Goal: Task Accomplishment & Management: Manage account settings

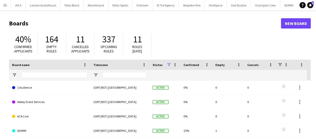
click at [4, 4] on app-icon "Menu" at bounding box center [5, 5] width 4 height 4
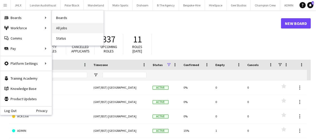
click at [58, 30] on link "All jobs" at bounding box center [77, 28] width 51 height 10
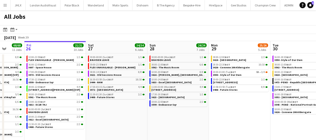
scroll to position [0, 181]
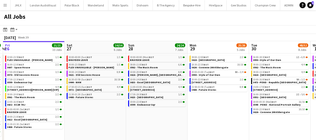
drag, startPoint x: 177, startPoint y: 115, endPoint x: 119, endPoint y: 120, distance: 58.6
click at [119, 120] on app-calendar-viewport "Tue 23 20/20 7 Jobs Wed 24 43/43 10 Jobs Thu 25 68/68 11 Jobs Fri 26 21/21 10 J…" at bounding box center [158, 93] width 316 height 104
click at [167, 121] on app-calendar-viewport "Tue 23 20/20 7 Jobs Wed 24 43/43 10 Jobs Thu 25 68/68 11 Jobs Fri 26 21/21 10 J…" at bounding box center [158, 93] width 316 height 104
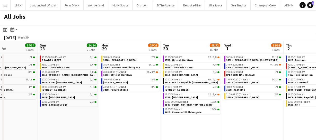
scroll to position [0, 184]
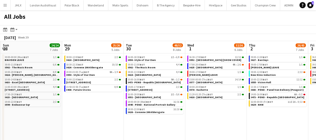
drag, startPoint x: 193, startPoint y: 116, endPoint x: 113, endPoint y: 118, distance: 79.8
click at [113, 118] on app-calendar-viewport "Thu 25 68/68 11 Jobs Fri 26 21/21 10 Jobs Sat 27 34/34 6 Jobs Sun 28 24/24 7 Jo…" at bounding box center [158, 93] width 316 height 104
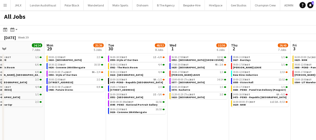
scroll to position [0, 202]
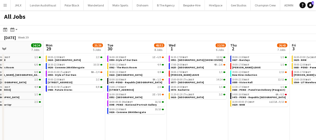
drag, startPoint x: 213, startPoint y: 111, endPoint x: 196, endPoint y: 112, distance: 16.5
click at [196, 112] on app-calendar-viewport "Thu 25 68/68 11 Jobs Fri 26 21/21 10 Jobs Sat 27 34/34 6 Jobs Sun 28 24/24 7 Jo…" at bounding box center [158, 93] width 316 height 104
click at [188, 67] on link "07:00-20:00 BST 4A • 2/6 3625 - Mayfair" at bounding box center [198, 66] width 55 height 6
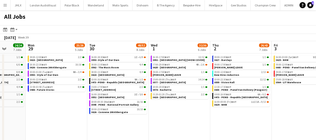
scroll to position [0, 222]
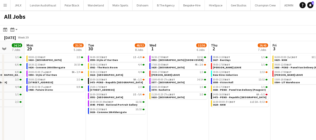
drag, startPoint x: 89, startPoint y: 104, endPoint x: 69, endPoint y: 109, distance: 19.8
click at [69, 109] on app-calendar-viewport "Thu 25 68/68 11 Jobs Fri 26 21/21 10 Jobs Sat 27 34/34 6 Jobs Sun 28 24/24 7 Jo…" at bounding box center [158, 93] width 316 height 104
click at [173, 87] on div "18:00-20:00 BST 1/1" at bounding box center [179, 87] width 55 height 3
click at [117, 111] on span "3626 - Convene 200 Aldersgate" at bounding box center [108, 112] width 37 height 3
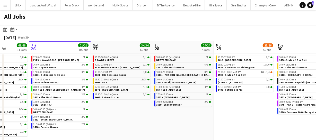
drag, startPoint x: 48, startPoint y: 123, endPoint x: 237, endPoint y: 97, distance: 190.9
click at [237, 97] on app-calendar-viewport "Tue 23 20/20 7 Jobs Wed 24 43/43 10 Jobs Thu 25 68/68 11 Jobs Fri 26 21/21 10 J…" at bounding box center [158, 93] width 316 height 104
drag, startPoint x: 165, startPoint y: 103, endPoint x: 185, endPoint y: 100, distance: 20.5
click at [175, 101] on app-calendar-viewport "Tue 23 20/20 7 Jobs Wed 24 43/43 10 Jobs Thu 25 68/68 11 Jobs Fri 26 21/21 10 J…" at bounding box center [158, 93] width 316 height 104
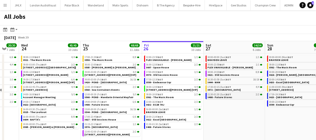
drag, startPoint x: 195, startPoint y: 101, endPoint x: 213, endPoint y: 98, distance: 18.2
click at [225, 100] on app-calendar-viewport "Mon 22 55/56 9 Jobs Tue 23 20/20 7 Jobs Wed 24 43/43 10 Jobs Thu 25 68/68 11 Jo…" at bounding box center [158, 93] width 316 height 104
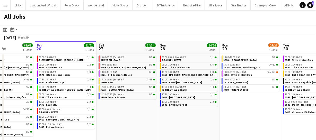
scroll to position [0, 142]
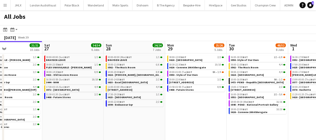
drag, startPoint x: 221, startPoint y: 117, endPoint x: 85, endPoint y: 117, distance: 135.9
click at [75, 119] on app-calendar-viewport "Wed 24 43/43 10 Jobs Thu 25 68/68 11 Jobs Fri 26 21/21 10 Jobs Sat 27 34/34 6 J…" at bounding box center [158, 93] width 316 height 104
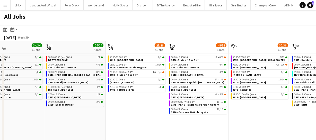
scroll to position [0, 204]
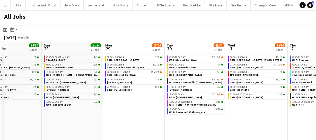
drag, startPoint x: 192, startPoint y: 116, endPoint x: 130, endPoint y: 116, distance: 62.0
click at [130, 116] on app-calendar-viewport "Wed 24 43/43 10 Jobs Thu 25 68/68 11 Jobs Fri 26 21/21 10 Jobs Sat 27 34/34 6 J…" at bounding box center [158, 93] width 316 height 104
click at [125, 81] on span "3613 - 245 Regent Street" at bounding box center [119, 82] width 25 height 3
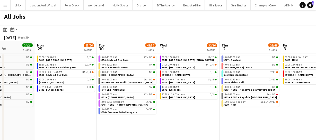
scroll to position [0, 161]
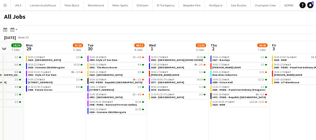
drag, startPoint x: 169, startPoint y: 122, endPoint x: 89, endPoint y: 130, distance: 79.7
click at [89, 130] on app-calendar-viewport "Fri 26 21/21 10 Jobs Sat 27 34/34 6 Jobs Sun 28 24/24 7 Jobs Mon 29 25/26 5 Job…" at bounding box center [158, 93] width 316 height 104
click at [170, 67] on link "07:00-20:00 BST 4A • 2/6 3625 - Mayfair" at bounding box center [178, 66] width 55 height 6
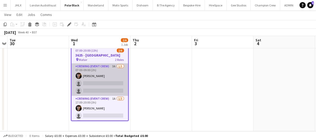
click at [107, 86] on app-card-role "Crewing (Event Crew) 3A 1/3 07:00-09:00 (2h) Leonardo Baxendale single-neutral-…" at bounding box center [100, 80] width 57 height 32
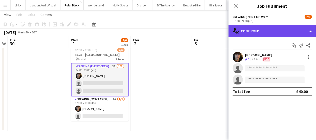
click at [299, 28] on div "single-neutral-actions-check-2 Confirmed" at bounding box center [271, 31] width 87 height 12
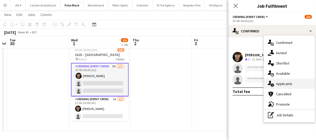
click at [288, 84] on span "Applicants" at bounding box center [284, 84] width 16 height 5
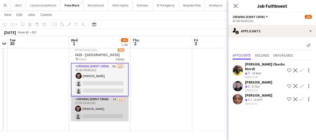
click at [108, 115] on app-card-role "Crewing (Event Crew) 1A 1/3 17:00-20:00 (3h) Leonardo Baxendale single-neutral-…" at bounding box center [100, 112] width 58 height 32
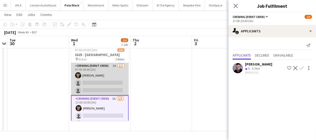
click at [103, 86] on app-card-role "Crewing (Event Crew) 3A 1/3 07:00-09:00 (2h) Leonardo Baxendale single-neutral-…" at bounding box center [100, 79] width 58 height 32
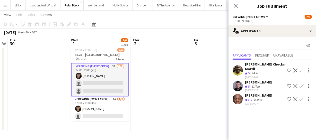
click at [305, 83] on div at bounding box center [308, 86] width 7 height 6
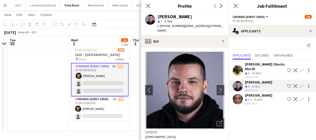
click at [302, 84] on app-icon "Confirm" at bounding box center [302, 86] width 4 height 4
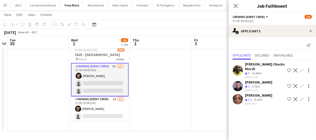
click at [301, 84] on app-icon "Confirm" at bounding box center [302, 86] width 4 height 4
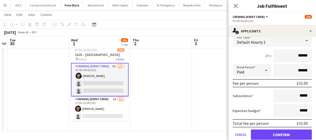
scroll to position [70, 0]
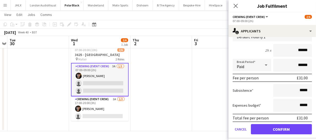
drag, startPoint x: 306, startPoint y: 50, endPoint x: 256, endPoint y: 51, distance: 50.7
click at [263, 52] on div "2h x ******" at bounding box center [272, 50] width 79 height 13
type input "******"
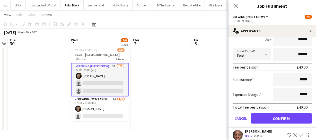
scroll to position [86, 0]
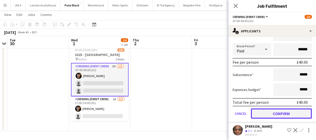
click at [277, 113] on button "Confirm" at bounding box center [281, 114] width 61 height 10
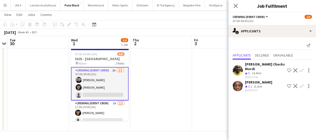
scroll to position [0, 0]
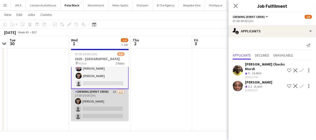
click at [104, 111] on app-card-role "Crewing (Event Crew) 1A 1/3 17:00-20:00 (3h) Leonardo Baxendale single-neutral-…" at bounding box center [100, 105] width 58 height 32
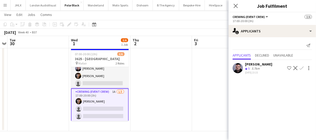
click at [303, 66] on app-icon "Confirm" at bounding box center [302, 68] width 4 height 4
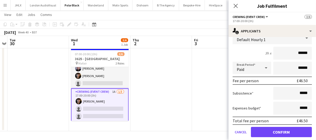
scroll to position [55, 0]
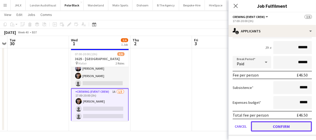
click at [289, 124] on button "Confirm" at bounding box center [281, 126] width 61 height 10
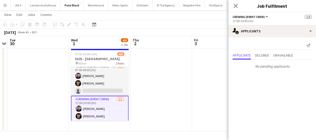
scroll to position [0, 0]
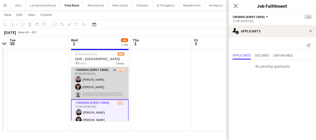
click at [101, 93] on app-card-role "Crewing (Event Crew) 2A 2/3 07:00-09:00 (2h) Paul Fisk Leonardo Baxendale singl…" at bounding box center [100, 83] width 58 height 32
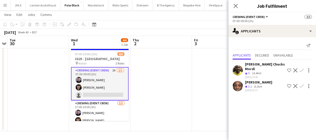
click at [86, 92] on app-card-role "Crewing (Event Crew) 2A 2/3 07:00-09:00 (2h) Paul Fisk Leonardo Baxendale singl…" at bounding box center [100, 83] width 58 height 33
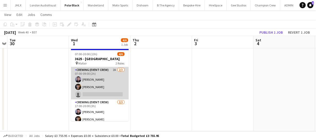
click at [87, 94] on app-card-role "Crewing (Event Crew) 2A 2/3 07:00-09:00 (2h) Paul Fisk Leonardo Baxendale singl…" at bounding box center [100, 83] width 58 height 32
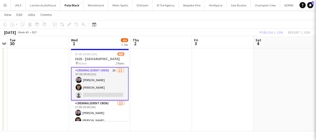
scroll to position [0, 177]
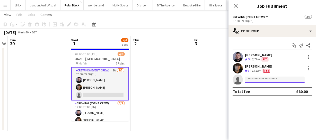
click at [262, 82] on input at bounding box center [275, 80] width 60 height 6
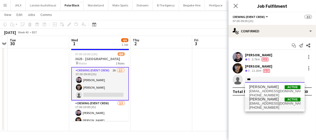
type input "***"
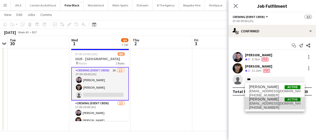
click at [267, 103] on span "beepking@gmail.com" at bounding box center [274, 104] width 51 height 4
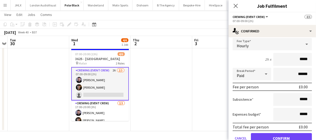
scroll to position [70, 0]
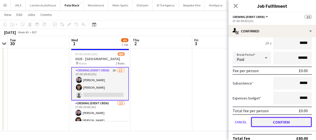
click at [274, 122] on button "Confirm" at bounding box center [281, 122] width 61 height 10
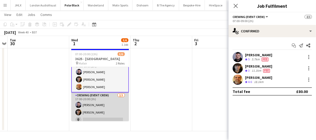
scroll to position [12, 0]
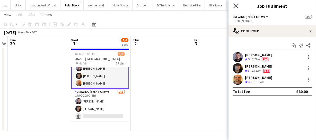
click at [235, 7] on icon "Close pop-in" at bounding box center [235, 5] width 5 height 5
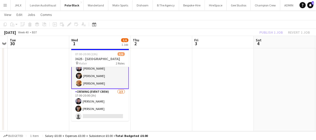
click at [268, 33] on div "Publish 1 job Revert 1 job" at bounding box center [284, 32] width 63 height 7
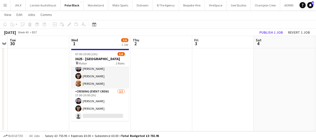
scroll to position [11, 0]
click at [268, 33] on button "Publish 1 job" at bounding box center [271, 32] width 28 height 7
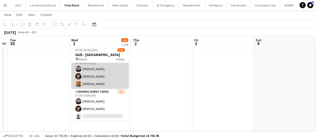
scroll to position [0, 0]
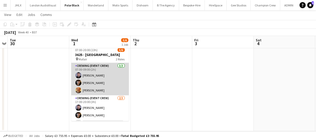
click at [88, 84] on app-card-role "Crewing (Event Crew) 3/3 07:00-09:00 (2h) Paul Fisk Leonardo Baxendale Shane Ki…" at bounding box center [100, 79] width 58 height 32
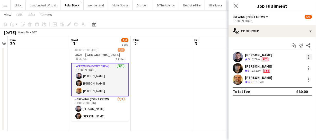
click at [307, 56] on div at bounding box center [309, 57] width 6 height 6
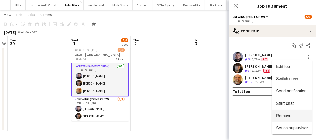
click at [291, 116] on span "Remove" at bounding box center [283, 116] width 15 height 4
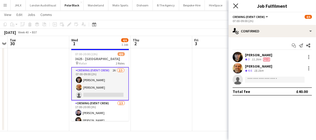
click at [235, 7] on icon "Close pop-in" at bounding box center [235, 5] width 5 height 5
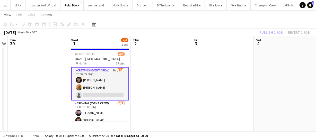
click at [274, 31] on div "Publish 1 job Revert 1 job" at bounding box center [284, 32] width 63 height 7
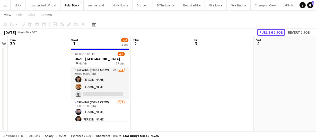
click at [274, 31] on button "Publish 1 job" at bounding box center [271, 32] width 28 height 7
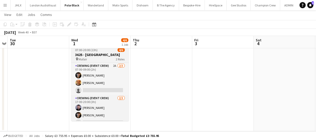
click at [100, 56] on h3 "3625 - Mayfair" at bounding box center [100, 54] width 58 height 5
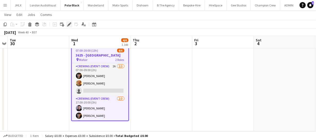
click at [72, 24] on div "Edit" at bounding box center [69, 24] width 6 height 6
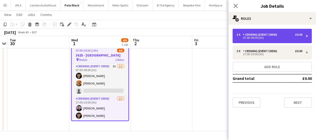
click at [279, 33] on div "3 x Crewing (Event Crew) £0.00" at bounding box center [270, 35] width 66 height 4
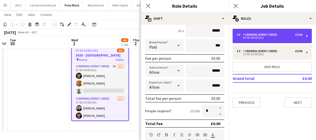
scroll to position [93, 0]
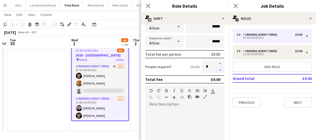
click at [218, 69] on button "button" at bounding box center [220, 70] width 8 height 6
type input "*"
click at [149, 7] on icon "Close pop-in" at bounding box center [148, 5] width 5 height 5
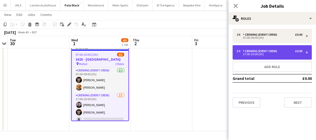
click at [247, 51] on div "Crewing (Event Crew)" at bounding box center [261, 51] width 36 height 4
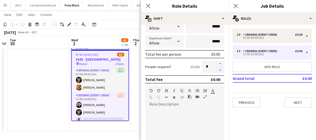
click at [217, 70] on button "button" at bounding box center [220, 70] width 8 height 6
type input "*"
click at [149, 5] on icon at bounding box center [148, 5] width 5 height 5
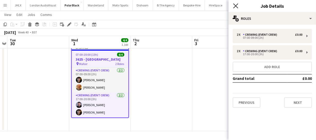
click at [235, 4] on icon "Close pop-in" at bounding box center [235, 5] width 5 height 5
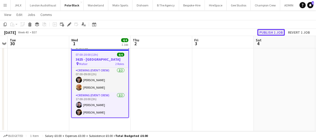
click at [263, 31] on button "Publish 1 job" at bounding box center [271, 32] width 28 height 7
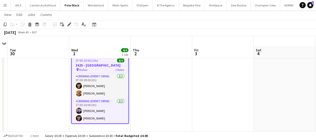
scroll to position [0, 0]
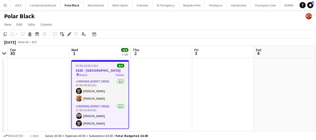
click at [93, 72] on h3 "3625 - [GEOGRAPHIC_DATA]" at bounding box center [100, 70] width 57 height 5
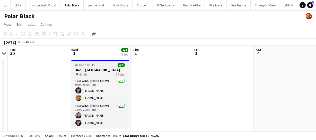
click at [95, 69] on h3 "3625 - [GEOGRAPHIC_DATA]" at bounding box center [100, 70] width 58 height 5
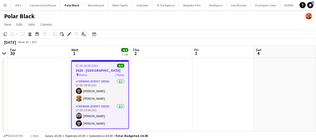
click at [85, 35] on icon "Applicants" at bounding box center [84, 34] width 4 height 4
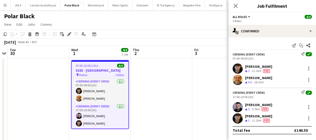
drag, startPoint x: 233, startPoint y: 54, endPoint x: 282, endPoint y: 83, distance: 57.2
click at [282, 83] on div "Crewing (Event Crew) Send notification check 07:00-09:00 (2h) Leonardo Baxendal…" at bounding box center [271, 68] width 87 height 33
copy div "Crewing (Event Crew) Send notification check 07:00-09:00 (2h) Leonardo Baxendal…"
click at [239, 68] on app-user-avatar at bounding box center [238, 69] width 10 height 10
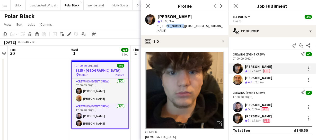
drag, startPoint x: 164, startPoint y: 26, endPoint x: 179, endPoint y: 26, distance: 14.9
click at [179, 26] on span "t. +447432380716" at bounding box center [170, 26] width 27 height 4
copy span "7432380716"
click at [146, 4] on icon at bounding box center [148, 5] width 5 height 5
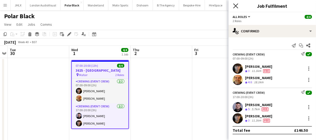
click at [236, 7] on icon "Close pop-in" at bounding box center [235, 5] width 5 height 5
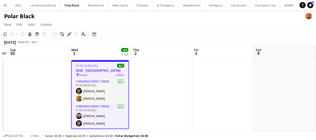
click at [82, 36] on icon "Applicants" at bounding box center [84, 34] width 4 height 4
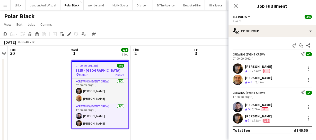
drag, startPoint x: 245, startPoint y: 102, endPoint x: 277, endPoint y: 111, distance: 33.6
click at [277, 111] on div "Paul Fisk Crew rating 5 5.7km Fee" at bounding box center [271, 107] width 87 height 10
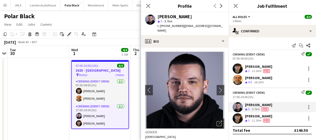
copy div "Paul Fisk Crew rating 5 5.7km Fee"
click at [147, 5] on icon "Close pop-in" at bounding box center [148, 5] width 5 height 5
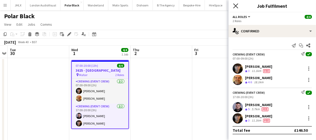
click at [234, 5] on icon "Close pop-in" at bounding box center [235, 5] width 5 height 5
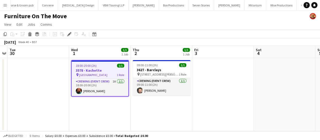
scroll to position [0, 1492]
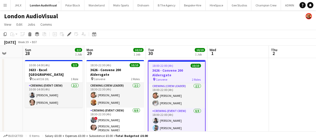
drag, startPoint x: 218, startPoint y: 92, endPoint x: 237, endPoint y: 91, distance: 18.8
click at [238, 91] on app-calendar-viewport "Thu 25 Fri 26 4/4 2 Jobs Sat 27 Sun 28 2/2 1 Job Mon 29 10/10 1 Job Tue 30 10/1…" at bounding box center [158, 135] width 316 height 178
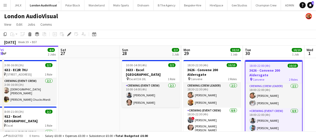
drag, startPoint x: 70, startPoint y: 120, endPoint x: 148, endPoint y: 121, distance: 78.2
click at [148, 121] on app-calendar-viewport "Wed 24 Thu 25 Fri 26 4/4 2 Jobs Sat 27 Sun 28 2/2 1 Job Mon 29 10/10 1 Job Tue …" at bounding box center [158, 135] width 316 height 178
click at [160, 112] on app-calendar-viewport "Wed 24 Thu 25 Fri 26 4/4 2 Jobs Sat 27 Sun 28 2/2 1 Job Mon 29 10/10 1 Job Tue …" at bounding box center [158, 135] width 316 height 178
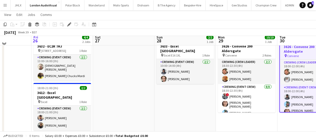
scroll to position [0, 0]
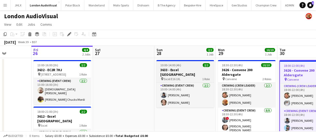
click at [182, 72] on h3 "3633 - Excel London" at bounding box center [185, 72] width 58 height 9
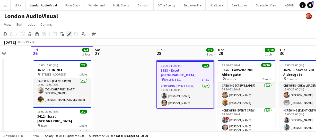
click at [70, 34] on icon at bounding box center [69, 34] width 3 height 3
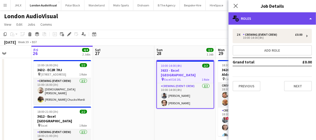
click at [265, 20] on div "multiple-users-add Roles" at bounding box center [271, 18] width 87 height 12
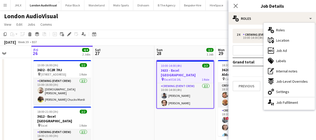
click at [286, 52] on span "Job Ad" at bounding box center [281, 50] width 11 height 5
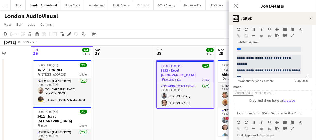
scroll to position [70, 0]
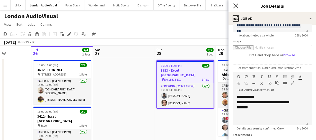
click at [236, 7] on icon "Close pop-in" at bounding box center [235, 5] width 5 height 5
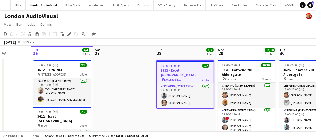
click at [173, 69] on h3 "3633 - Excel London" at bounding box center [185, 72] width 57 height 9
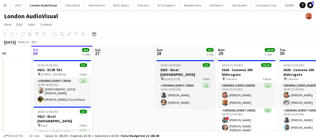
click at [173, 69] on h3 "3633 - Excel London" at bounding box center [185, 72] width 58 height 9
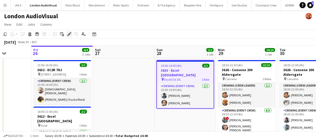
click at [68, 35] on icon at bounding box center [69, 34] width 3 height 3
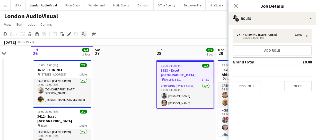
click at [83, 32] on icon "Applicants" at bounding box center [84, 34] width 4 height 4
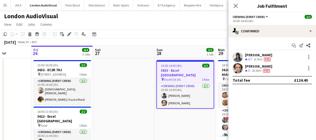
drag, startPoint x: 247, startPoint y: 51, endPoint x: 270, endPoint y: 69, distance: 30.2
click at [270, 69] on div "Start chat Send notification Share Kaine Caldeira Crew rating 4.7 8.7km Fee Bai…" at bounding box center [271, 62] width 87 height 51
copy div "Kaine Caldeira Crew rating 4.7 8.7km Fee Bailey Reid Crew rating 5 30.5km Fee"
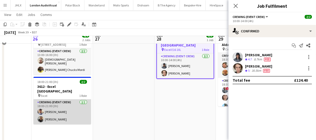
scroll to position [23, 0]
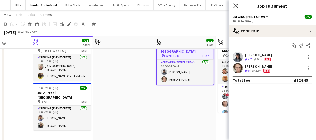
click at [236, 6] on icon at bounding box center [235, 5] width 5 height 5
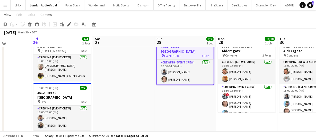
scroll to position [0, 0]
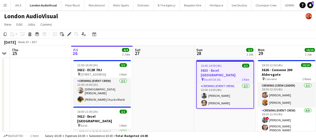
drag, startPoint x: 116, startPoint y: 86, endPoint x: 188, endPoint y: 82, distance: 72.4
click at [197, 81] on app-calendar-viewport "Tue 23 6/6 3 Jobs Wed 24 Thu 25 Fri 26 4/4 2 Jobs Sat 27 Sun 28 2/2 1 Job Mon 2…" at bounding box center [158, 135] width 316 height 178
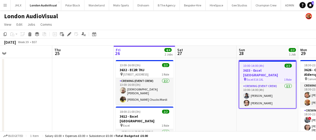
click at [233, 79] on app-calendar-viewport "Mon 22 Tue 23 6/6 3 Jobs Wed 24 Thu 25 Fri 26 4/4 2 Jobs Sat 27 Sun 28 2/2 1 Jo…" at bounding box center [158, 135] width 316 height 178
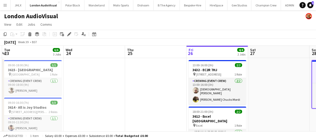
click at [196, 79] on app-calendar-viewport "Sun 21 4/5 1 Job Mon 22 Tue 23 6/6 3 Jobs Wed 24 Thu 25 Fri 26 4/4 2 Jobs Sat 2…" at bounding box center [158, 135] width 316 height 178
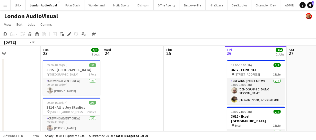
drag, startPoint x: 157, startPoint y: 81, endPoint x: 213, endPoint y: 82, distance: 55.1
click at [203, 81] on app-calendar-viewport "Sat 20 5/5 1 Job Sun 21 4/5 1 Job Mon 22 Tue 23 6/6 3 Jobs Wed 24 Thu 25 Fri 26…" at bounding box center [158, 135] width 316 height 178
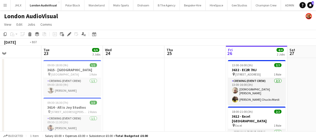
drag, startPoint x: 218, startPoint y: 92, endPoint x: 189, endPoint y: 90, distance: 29.7
click at [180, 93] on app-calendar-viewport "Fri 19 Sat 20 5/5 1 Job Sun 21 4/5 1 Job Mon 22 Tue 23 6/6 3 Jobs Wed 24 Thu 25…" at bounding box center [158, 135] width 316 height 178
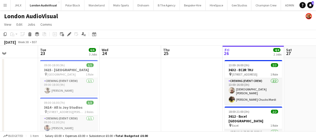
drag, startPoint x: 186, startPoint y: 89, endPoint x: 160, endPoint y: 90, distance: 25.7
click at [162, 90] on app-calendar-viewport "Fri 19 Sat 20 5/5 1 Job Sun 21 4/5 1 Job Mon 22 Tue 23 6/6 3 Jobs Wed 24 Thu 25…" at bounding box center [158, 135] width 316 height 178
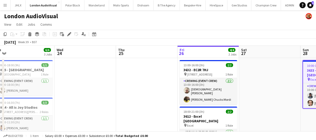
drag, startPoint x: 287, startPoint y: 87, endPoint x: 269, endPoint y: 88, distance: 17.5
click at [270, 88] on app-calendar-viewport "Fri 19 Sat 20 5/5 1 Job Sun 21 4/5 1 Job Mon 22 Tue 23 6/6 3 Jobs Wed 24 Thu 25…" at bounding box center [158, 135] width 316 height 178
click at [229, 90] on app-calendar-viewport "Fri 19 Sat 20 5/5 1 Job Sun 21 4/5 1 Job Mon 22 Tue 23 6/6 3 Jobs Wed 24 Thu 25…" at bounding box center [158, 135] width 316 height 178
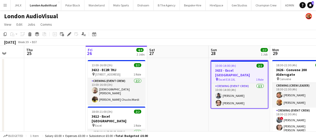
drag, startPoint x: 241, startPoint y: 90, endPoint x: 176, endPoint y: 92, distance: 65.2
click at [176, 92] on app-calendar-viewport "Sun 21 4/5 1 Job Mon 22 Tue 23 6/6 3 Jobs Wed 24 Thu 25 Fri 26 4/4 2 Jobs Sat 2…" at bounding box center [158, 135] width 316 height 178
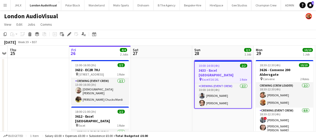
click at [156, 93] on app-calendar-viewport "Sun 21 4/5 1 Job Mon 22 Tue 23 6/6 3 Jobs Wed 24 Thu 25 Fri 26 4/4 2 Jobs Sat 2…" at bounding box center [158, 135] width 316 height 178
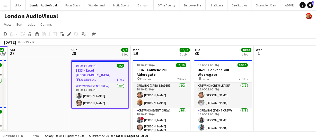
scroll to position [0, 136]
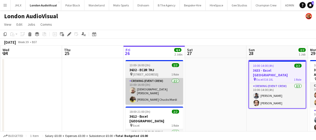
drag, startPoint x: 135, startPoint y: 89, endPoint x: 149, endPoint y: 89, distance: 13.9
click at [224, 86] on app-calendar-viewport "Mon 22 Tue 23 6/6 3 Jobs Wed 24 Thu 25 Fri 26 4/4 2 Jobs Sat 27 Sun 28 2/2 1 Jo…" at bounding box center [158, 135] width 316 height 178
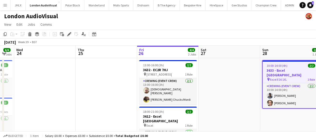
click at [172, 84] on app-calendar-viewport "Mon 22 Tue 23 6/6 3 Jobs Wed 24 Thu 25 Fri 26 4/4 2 Jobs Sat 27 Sun 28 2/2 1 Jo…" at bounding box center [158, 135] width 316 height 178
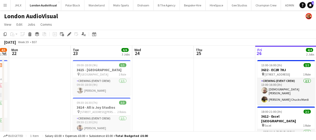
drag, startPoint x: 146, startPoint y: 89, endPoint x: 227, endPoint y: 83, distance: 81.3
click at [226, 82] on app-calendar-viewport "Sat 20 5/5 1 Job Sun 21 4/5 1 Job Mon 22 Tue 23 6/6 3 Jobs Wed 24 Thu 25 Fri 26…" at bounding box center [158, 135] width 316 height 178
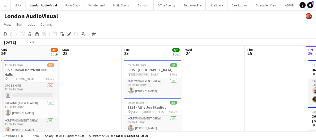
drag, startPoint x: 217, startPoint y: 85, endPoint x: 178, endPoint y: 88, distance: 39.3
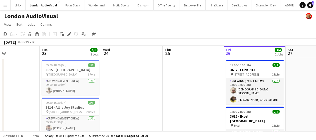
drag, startPoint x: 189, startPoint y: 93, endPoint x: 120, endPoint y: 88, distance: 69.2
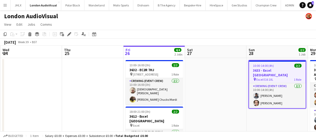
drag, startPoint x: 231, startPoint y: 93, endPoint x: 168, endPoint y: 95, distance: 63.1
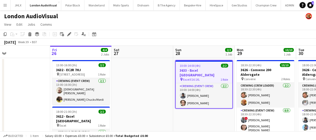
scroll to position [0, 162]
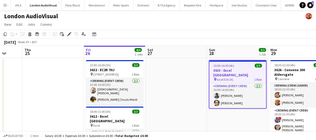
drag, startPoint x: 232, startPoint y: 109, endPoint x: 240, endPoint y: 110, distance: 8.0
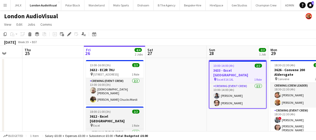
click at [108, 124] on div "pin Excel 1 Role" at bounding box center [115, 126] width 58 height 4
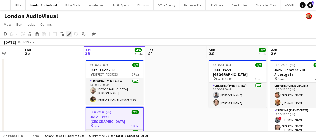
click at [68, 34] on icon "Edit" at bounding box center [69, 34] width 4 height 4
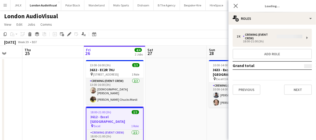
type input "**********"
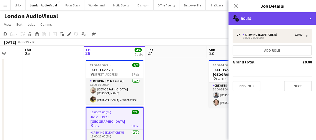
click at [286, 13] on div "multiple-users-add Roles" at bounding box center [271, 18] width 87 height 12
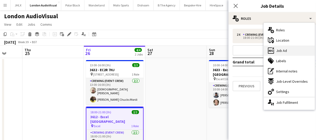
click at [286, 53] on div "ads-window Job Ad" at bounding box center [289, 51] width 51 height 10
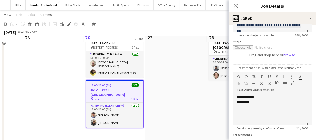
scroll to position [0, 0]
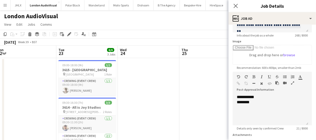
drag, startPoint x: 79, startPoint y: 98, endPoint x: 155, endPoint y: 89, distance: 76.4
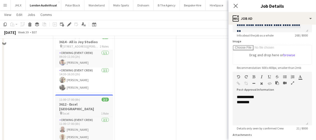
scroll to position [70, 0]
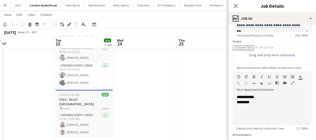
click at [82, 96] on div "11:00-17:00 (6h) 2/2" at bounding box center [84, 95] width 58 height 4
type input "**********"
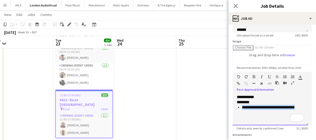
drag, startPoint x: 242, startPoint y: 107, endPoint x: 297, endPoint y: 107, distance: 55.3
click at [297, 107] on ul "**********" at bounding box center [270, 107] width 67 height 5
copy li "**********"
click at [135, 112] on app-calendar-viewport "Sat 20 5/5 1 Job Sun 21 4/5 1 Job Mon 22 Tue 23 6/6 3 Jobs Wed 24 Thu 25 Fri 26…" at bounding box center [158, 105] width 316 height 311
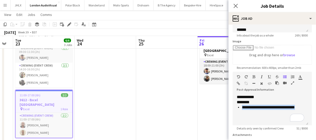
drag, startPoint x: 167, startPoint y: 114, endPoint x: 83, endPoint y: 100, distance: 85.3
click at [94, 101] on app-calendar-viewport "Sat 20 5/5 1 Job Sun 21 4/5 1 Job Mon 22 Tue 23 6/6 3 Jobs Wed 24 Thu 25 Fri 26…" at bounding box center [158, 105] width 316 height 311
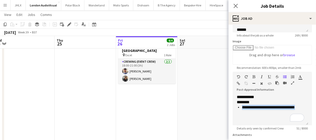
click at [28, 97] on app-calendar-viewport "Sat 20 5/5 1 Job Sun 21 4/5 1 Job Mon 22 Tue 23 6/6 3 Jobs Wed 24 Thu 25 Fri 26…" at bounding box center [158, 105] width 316 height 311
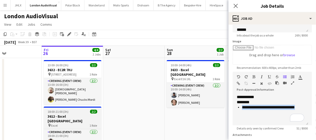
click at [69, 115] on h3 "3612 - Excel [GEOGRAPHIC_DATA]" at bounding box center [73, 118] width 58 height 9
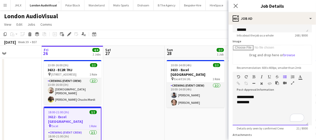
click at [253, 105] on div "********" at bounding box center [270, 102] width 67 height 5
paste div "To enrich screen reader interactions, please activate Accessibility in Grammarl…"
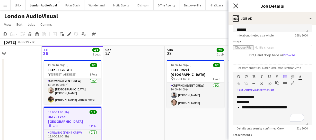
click at [235, 5] on icon at bounding box center [235, 5] width 5 height 5
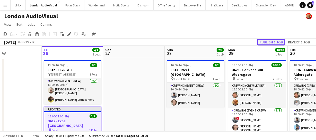
click at [276, 41] on button "Publish 1 job" at bounding box center [271, 42] width 28 height 7
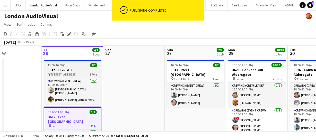
click at [73, 70] on h3 "3632 - EC2R 7HJ" at bounding box center [73, 70] width 58 height 5
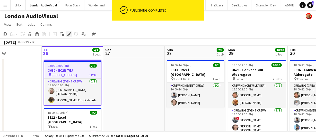
click at [68, 35] on icon at bounding box center [69, 34] width 3 height 3
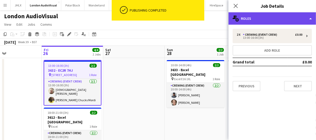
click at [272, 19] on div "multiple-users-add Roles" at bounding box center [271, 18] width 87 height 12
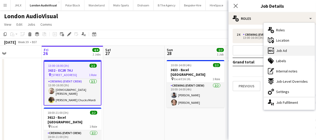
click at [288, 52] on div "ads-window Job Ad" at bounding box center [289, 51] width 51 height 10
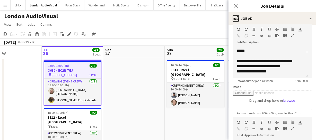
scroll to position [70, 0]
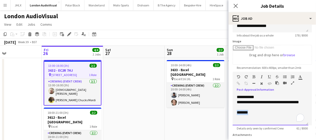
drag, startPoint x: 236, startPoint y: 113, endPoint x: 265, endPoint y: 115, distance: 28.9
click at [265, 115] on div "**********" at bounding box center [271, 110] width 76 height 31
click at [234, 8] on app-icon "Close pop-in" at bounding box center [235, 5] width 7 height 7
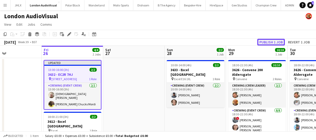
click at [262, 43] on button "Publish 1 job" at bounding box center [271, 42] width 28 height 7
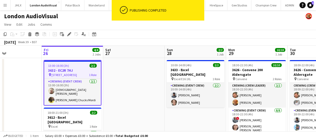
scroll to position [0, 0]
drag, startPoint x: 163, startPoint y: 112, endPoint x: 125, endPoint y: 110, distance: 37.6
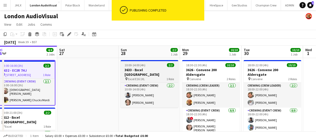
click at [143, 70] on h3 "3633 - Excel London" at bounding box center [150, 72] width 58 height 9
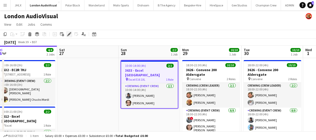
click at [69, 34] on icon at bounding box center [69, 34] width 3 height 3
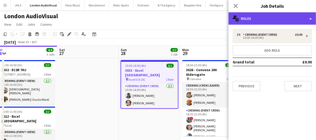
click at [258, 16] on div "multiple-users-add Roles" at bounding box center [271, 18] width 87 height 12
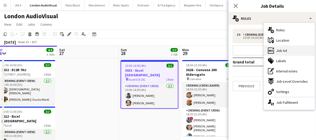
click at [281, 52] on span "Job Ad" at bounding box center [281, 50] width 11 height 5
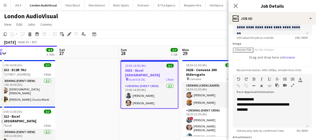
scroll to position [70, 0]
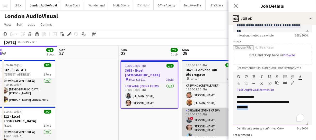
drag, startPoint x: 251, startPoint y: 108, endPoint x: 216, endPoint y: 109, distance: 34.5
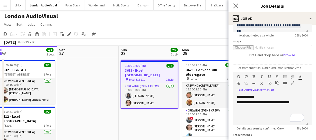
click at [232, 7] on app-icon "Close pop-in" at bounding box center [235, 5] width 7 height 7
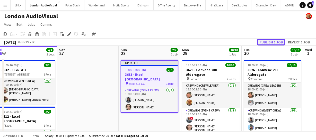
click at [270, 42] on button "Publish 1 job" at bounding box center [271, 42] width 28 height 7
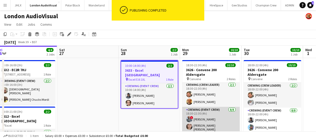
scroll to position [0, 0]
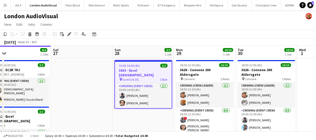
drag, startPoint x: 155, startPoint y: 121, endPoint x: 17, endPoint y: 122, distance: 137.7
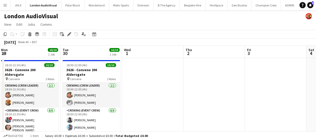
drag, startPoint x: 221, startPoint y: 108, endPoint x: 129, endPoint y: 106, distance: 92.4
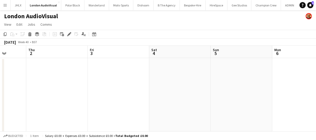
drag, startPoint x: 100, startPoint y: 108, endPoint x: 111, endPoint y: 104, distance: 11.4
drag, startPoint x: 138, startPoint y: 93, endPoint x: 229, endPoint y: 91, distance: 91.1
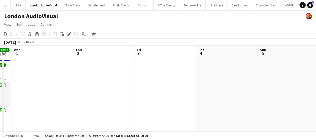
drag, startPoint x: 192, startPoint y: 95, endPoint x: 207, endPoint y: 99, distance: 15.6
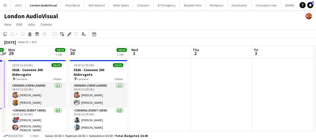
drag, startPoint x: 219, startPoint y: 98, endPoint x: 258, endPoint y: 94, distance: 39.8
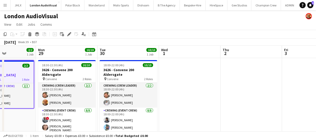
drag, startPoint x: 257, startPoint y: 95, endPoint x: 285, endPoint y: 93, distance: 28.1
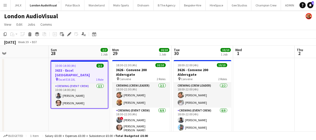
scroll to position [0, 140]
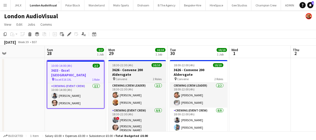
click at [132, 72] on h3 "3626 - Convene 200 Aldersgate" at bounding box center [137, 72] width 58 height 9
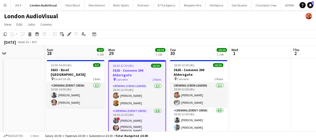
click at [83, 38] on app-toolbar "Copy Paste Paste Ctrl+V Paste with crew Ctrl+Shift+V Paste linked Job Delete Gr…" at bounding box center [158, 34] width 316 height 9
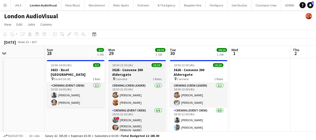
click at [127, 70] on h3 "3626 - Convene 200 Aldersgate" at bounding box center [137, 72] width 58 height 9
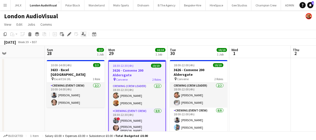
click at [83, 35] on icon "Applicants" at bounding box center [84, 34] width 4 height 4
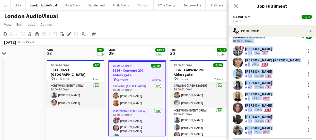
scroll to position [66, 0]
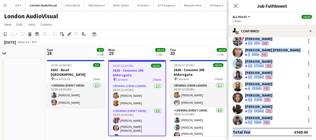
drag, startPoint x: 233, startPoint y: 53, endPoint x: 275, endPoint y: 120, distance: 79.5
click at [275, 120] on app-confirmed-crew "Crewing (Crew Leader) Send notification check 18:30-22:30 (4h) Adam McCarter Cr…" at bounding box center [271, 61] width 87 height 150
copy app-confirmed-crew "Crewing (Crew Leader) Send notification check 18:30-22:30 (4h) Adam McCarter Cr…"
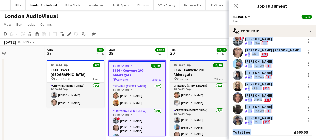
click at [186, 70] on h3 "3626 - Convene 200 Aldersgate" at bounding box center [199, 72] width 58 height 9
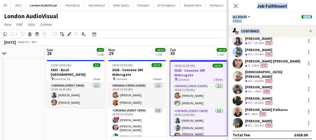
drag, startPoint x: 233, startPoint y: 53, endPoint x: 275, endPoint y: 122, distance: 80.6
click at [275, 122] on app-confirmed-crew "Crewing (Crew Leader) Send notification check 18:00-22:00 (4h) Adam McCarter Cr…" at bounding box center [271, 63] width 87 height 154
copy app-confirmed-crew "Crewing (Crew Leader) Send notification check 18:00-22:00 (4h) Adam McCarter Cr…"
click at [235, 5] on icon at bounding box center [235, 5] width 5 height 5
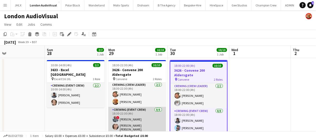
scroll to position [0, 0]
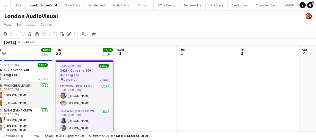
drag, startPoint x: 180, startPoint y: 90, endPoint x: 169, endPoint y: 91, distance: 11.1
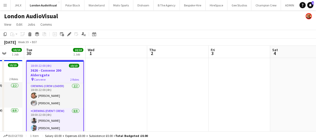
drag, startPoint x: 206, startPoint y: 89, endPoint x: 248, endPoint y: 87, distance: 42.2
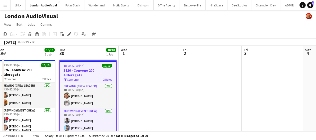
drag, startPoint x: 201, startPoint y: 98, endPoint x: 215, endPoint y: 99, distance: 13.4
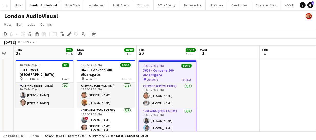
drag, startPoint x: 216, startPoint y: 99, endPoint x: 265, endPoint y: 96, distance: 49.7
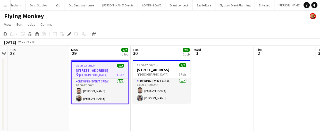
scroll to position [0, 978]
click at [94, 69] on h3 "3613 - 245 Regent Street" at bounding box center [100, 70] width 57 height 5
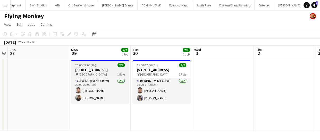
click at [89, 69] on h3 "3613 - 245 Regent Street" at bounding box center [100, 70] width 58 height 5
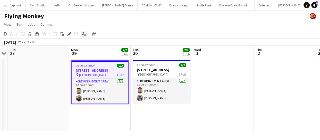
click at [82, 32] on icon "Applicants" at bounding box center [84, 34] width 4 height 4
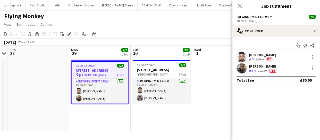
drag, startPoint x: 249, startPoint y: 52, endPoint x: 287, endPoint y: 69, distance: 41.6
click at [287, 69] on div "Caleb Caffoor Crew rating 5 3.9km Fee Samuel Kusimo Crew rating 3.9 12.2km Fee" at bounding box center [275, 63] width 87 height 22
copy div "Caleb Caffoor Crew rating 5 3.9km Fee Samuel Kusimo Crew rating 3.9 12.2km Fee"
click at [240, 5] on icon "Close pop-in" at bounding box center [239, 5] width 5 height 5
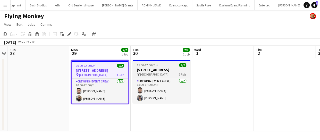
click at [144, 66] on span "15:00-17:00 (2h)" at bounding box center [147, 65] width 21 height 4
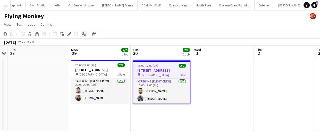
click at [83, 34] on icon "Applicants" at bounding box center [84, 34] width 4 height 4
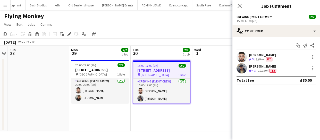
drag, startPoint x: 251, startPoint y: 50, endPoint x: 282, endPoint y: 72, distance: 38.1
click at [282, 72] on div "Start chat Send notification Share Caleb Caffoor Crew rating 5 3.9km Fee Willia…" at bounding box center [275, 62] width 87 height 51
copy div "Caleb Caffoor Crew rating 5 3.9km Fee William Connor Crew rating 4.3 12.3km Fee"
click at [239, 8] on icon "Close pop-in" at bounding box center [239, 5] width 5 height 5
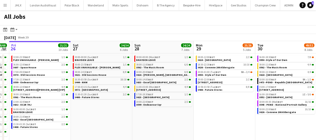
drag, startPoint x: 206, startPoint y: 117, endPoint x: 153, endPoint y: 115, distance: 53.5
click at [153, 115] on app-calendar-viewport "Tue 23 20/20 7 Jobs Wed 24 43/43 10 Jobs Thu 25 68/68 11 Jobs Fri 26 21/21 10 J…" at bounding box center [158, 93] width 316 height 104
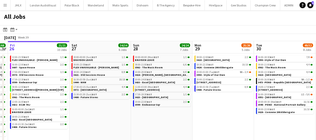
drag, startPoint x: 149, startPoint y: 117, endPoint x: 136, endPoint y: 115, distance: 13.2
click at [138, 116] on app-calendar-viewport "Tue 23 20/20 7 Jobs Wed 24 43/43 10 Jobs Thu 25 68/68 11 Jobs Fri 26 21/21 10 J…" at bounding box center [158, 93] width 316 height 104
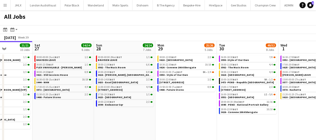
click at [142, 118] on app-calendar-viewport "Tue 23 20/20 7 Jobs Wed 24 43/43 10 Jobs Thu 25 68/68 11 Jobs Fri 26 21/21 10 J…" at bounding box center [158, 93] width 316 height 104
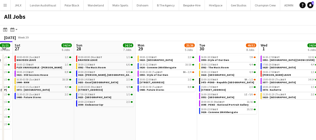
click at [132, 119] on app-calendar-viewport "Tue 23 20/20 7 Jobs Wed 24 43/43 10 Jobs Thu 25 68/68 11 Jobs Fri 26 21/21 10 J…" at bounding box center [158, 93] width 316 height 104
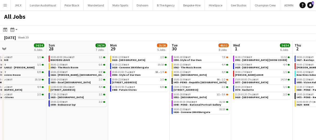
click at [170, 118] on app-calendar-viewport "Thu 25 68/68 11 Jobs Fri 26 21/21 10 Jobs Sat 27 34/34 6 Jobs Sun 28 24/24 7 Jo…" at bounding box center [158, 93] width 316 height 104
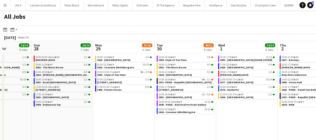
click at [166, 117] on app-calendar-viewport "Thu 25 68/68 11 Jobs Fri 26 21/21 10 Jobs Sat 27 34/34 6 Jobs Sun 28 24/24 7 Jo…" at bounding box center [158, 93] width 316 height 104
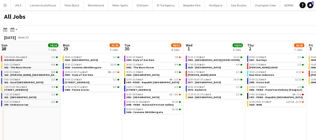
scroll to position [0, 186]
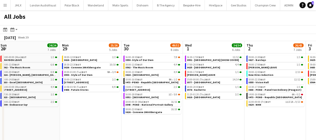
drag, startPoint x: 243, startPoint y: 118, endPoint x: 217, endPoint y: 119, distance: 26.3
click at [217, 119] on app-calendar-viewport "Thu 25 68/68 11 Jobs Fri 26 21/21 10 Jobs Sat 27 34/34 6 Jobs Sun 28 24/24 7 Jo…" at bounding box center [158, 93] width 316 height 104
click at [197, 120] on app-calendar-viewport "Thu 25 68/68 11 Jobs Fri 26 21/21 10 Jobs Sat 27 34/34 6 Jobs Sun 28 24/24 7 Jo…" at bounding box center [158, 93] width 316 height 104
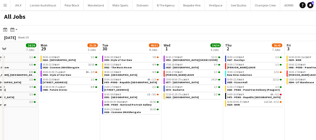
click at [201, 121] on app-calendar-viewport "Thu 25 68/68 11 Jobs Fri 26 21/21 10 Jobs Sat 27 34/34 6 Jobs Sun 28 24/24 7 Jo…" at bounding box center [158, 93] width 316 height 104
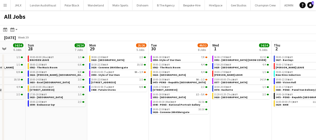
drag, startPoint x: 149, startPoint y: 121, endPoint x: 252, endPoint y: 122, distance: 102.9
click at [252, 122] on app-calendar-viewport "Thu 25 68/68 11 Jobs Fri 26 21/21 10 Jobs Sat 27 34/34 6 Jobs Sun 28 24/24 7 Jo…" at bounding box center [158, 93] width 316 height 104
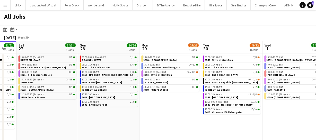
drag, startPoint x: 158, startPoint y: 124, endPoint x: 212, endPoint y: 124, distance: 54.3
click at [208, 124] on app-calendar-viewport "Thu 25 68/68 11 Jobs Fri 26 21/21 10 Jobs Sat 27 34/34 6 Jobs Sun 28 24/24 7 Jo…" at bounding box center [158, 93] width 316 height 104
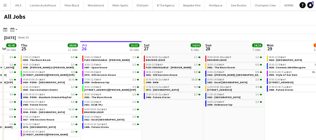
drag, startPoint x: 179, startPoint y: 127, endPoint x: 245, endPoint y: 129, distance: 66.7
click at [249, 126] on app-calendar-viewport "Tue 23 20/20 7 Jobs Wed 24 43/43 10 Jobs Thu 25 68/68 11 Jobs Fri 26 21/21 10 J…" at bounding box center [158, 93] width 316 height 104
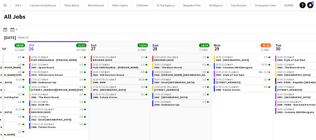
drag, startPoint x: 230, startPoint y: 119, endPoint x: 203, endPoint y: 114, distance: 27.0
click at [173, 113] on app-calendar-viewport "Mon 22 55/56 9 Jobs Tue 23 20/20 7 Jobs Wed 24 43/43 10 Jobs Thu 25 68/68 11 Jo…" at bounding box center [158, 93] width 316 height 104
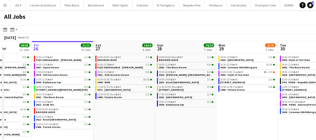
drag, startPoint x: 144, startPoint y: 120, endPoint x: 123, endPoint y: 120, distance: 21.4
click at [123, 120] on app-calendar-viewport "Mon 22 55/56 9 Jobs Tue 23 20/20 7 Jobs Wed 24 43/43 10 Jobs Thu 25 68/68 11 Jo…" at bounding box center [158, 93] width 316 height 104
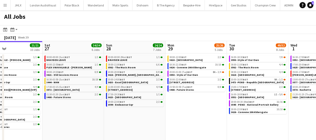
drag, startPoint x: 147, startPoint y: 115, endPoint x: 97, endPoint y: 112, distance: 50.3
click at [98, 115] on app-calendar-viewport "Wed 24 43/43 10 Jobs Thu 25 68/68 11 Jobs Fri 26 21/21 10 Jobs Sat 27 34/34 6 J…" at bounding box center [158, 93] width 316 height 104
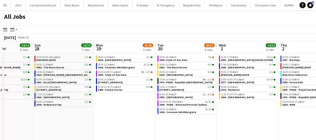
drag, startPoint x: 94, startPoint y: 103, endPoint x: 109, endPoint y: 105, distance: 14.8
click at [95, 103] on app-calendar-viewport "Wed 24 43/43 10 Jobs Thu 25 68/68 11 Jobs Fri 26 21/21 10 Jobs Sat 27 34/34 6 J…" at bounding box center [158, 93] width 316 height 104
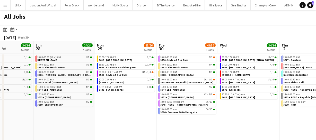
click at [22, 90] on app-calendar-viewport "Wed 24 43/43 10 Jobs Thu 25 68/68 11 Jobs Fri 26 21/21 10 Jobs Sat 27 34/34 6 J…" at bounding box center [158, 93] width 316 height 104
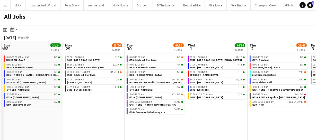
scroll to position [0, 121]
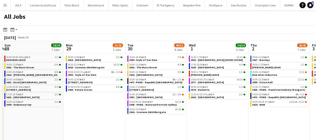
drag, startPoint x: 195, startPoint y: 113, endPoint x: 230, endPoint y: 104, distance: 35.6
click at [230, 104] on app-calendar-viewport "Fri 26 21/21 10 Jobs Sat 27 34/34 6 Jobs Sun 28 24/24 7 Jobs Mon 29 25/26 5 Job…" at bounding box center [158, 93] width 316 height 104
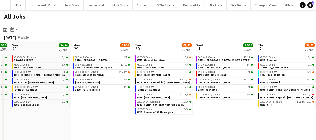
scroll to position [0, 105]
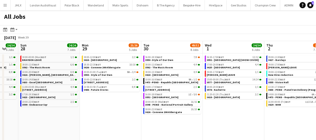
drag, startPoint x: 91, startPoint y: 102, endPoint x: 107, endPoint y: 105, distance: 16.0
click at [107, 105] on app-calendar-viewport "Fri 26 21/21 10 Jobs Sat 27 34/34 6 Jobs Sun 28 24/24 7 Jobs Mon 29 25/26 5 Job…" at bounding box center [158, 93] width 316 height 104
click at [118, 108] on app-date-cell "08:00-12:00 BST 2/2 3618 - Emerald Theatre 18:30-22:30 BST 10/10 3626 - Convene…" at bounding box center [110, 100] width 61 height 92
click at [164, 89] on span "[STREET_ADDRESS]" at bounding box center [157, 89] width 25 height 3
click at [239, 124] on app-date-cell "06:30-17:00 BST 12/12 3552 - Somerset House [SHOW COVER] 07:00-20:00 BST 4/4 36…" at bounding box center [233, 100] width 61 height 92
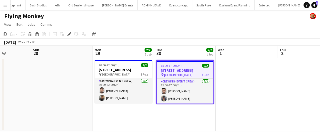
scroll to position [0, 153]
drag, startPoint x: 51, startPoint y: 120, endPoint x: 136, endPoint y: 117, distance: 85.5
click at [136, 117] on app-calendar-viewport "Thu 25 Fri 26 Sat 27 Sun 28 Mon 29 2/2 1 Job Tue 30 2/2 1 Job Wed 1 Thu 2 Fri 3…" at bounding box center [160, 89] width 320 height 86
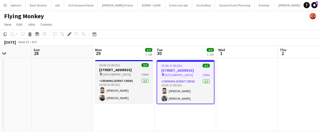
click at [118, 73] on span "Regent Street" at bounding box center [116, 75] width 28 height 4
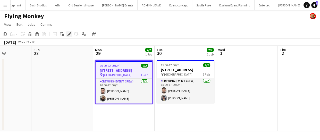
click at [68, 34] on icon at bounding box center [69, 34] width 3 height 3
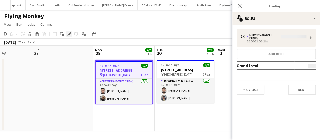
type input "**********"
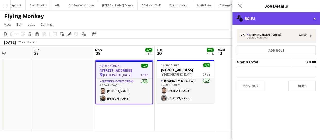
click at [275, 20] on div "multiple-users-add Roles" at bounding box center [275, 18] width 87 height 12
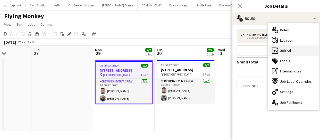
click at [286, 48] on span "Job Ad" at bounding box center [285, 50] width 11 height 5
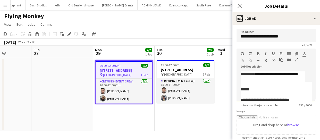
click at [249, 80] on div "**********" at bounding box center [272, 77] width 64 height 10
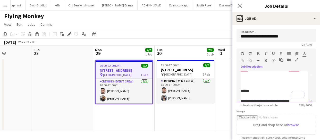
scroll to position [26, 0]
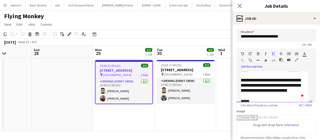
click at [262, 92] on link "**********" at bounding box center [270, 85] width 61 height 14
click at [268, 89] on link "**********" at bounding box center [270, 85] width 61 height 14
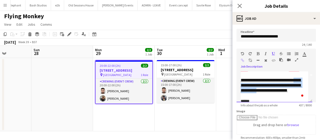
click at [268, 89] on link "**********" at bounding box center [270, 85] width 61 height 14
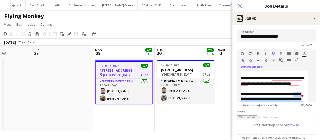
scroll to position [0, 0]
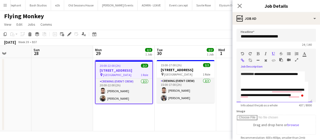
click at [249, 89] on span "**********" at bounding box center [271, 92] width 63 height 9
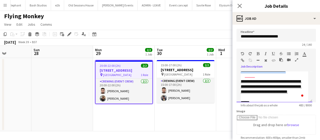
drag, startPoint x: 239, startPoint y: 88, endPoint x: 270, endPoint y: 80, distance: 32.3
click at [270, 80] on div "**********" at bounding box center [274, 87] width 76 height 31
click at [291, 74] on div "**********" at bounding box center [273, 65] width 67 height 16
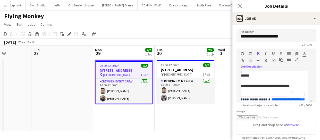
drag, startPoint x: 240, startPoint y: 89, endPoint x: 286, endPoint y: 79, distance: 46.8
click at [286, 79] on div "**********" at bounding box center [274, 87] width 76 height 31
copy div "**********"
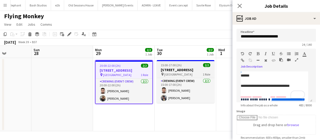
click at [175, 67] on span "15:00-17:00 (2h)" at bounding box center [171, 65] width 21 height 4
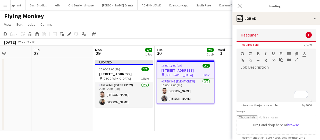
type input "**********"
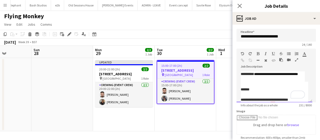
click at [247, 80] on div "**********" at bounding box center [272, 77] width 64 height 10
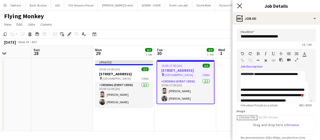
click at [241, 6] on icon "Close pop-in" at bounding box center [239, 5] width 5 height 5
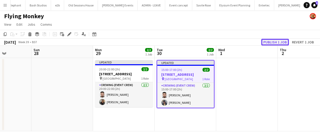
click at [275, 40] on button "Publish 1 job" at bounding box center [275, 42] width 28 height 7
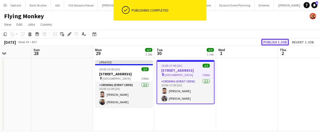
click at [275, 40] on button "Publish 1 job" at bounding box center [275, 42] width 28 height 7
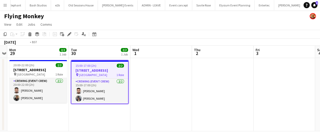
drag, startPoint x: 274, startPoint y: 102, endPoint x: 164, endPoint y: 87, distance: 110.8
click at [105, 89] on app-calendar-viewport "Thu 25 Fri 26 Sat 27 Sun 28 Mon 29 2/2 1 Job Tue 30 2/2 1 Job Wed 1 Thu 2 Fri 3…" at bounding box center [160, 89] width 320 height 86
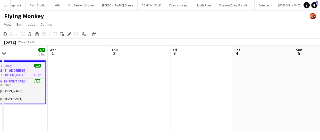
click at [105, 91] on app-calendar-viewport "Sat 27 Sun 28 Mon 29 2/2 1 Job Tue 30 2/2 1 Job Wed 1 Thu 2 Fri 3 Sat 4 Sun 5 M…" at bounding box center [160, 89] width 320 height 86
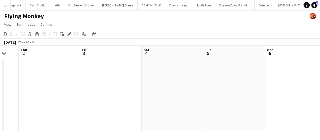
drag, startPoint x: 154, startPoint y: 89, endPoint x: 92, endPoint y: 87, distance: 61.5
click at [90, 91] on app-calendar-viewport "Mon 29 2/2 1 Job Tue 30 2/2 1 Job Wed 1 Thu 2 Fri 3 Sat 4 Sun 5 Mon 6 Tue 7 Wed…" at bounding box center [160, 89] width 320 height 86
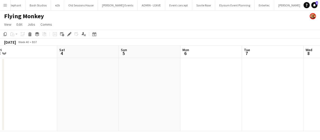
click at [88, 91] on app-calendar-viewport "Mon 29 2/2 1 Job Tue 30 2/2 1 Job Wed 1 Thu 2 Fri 3 Sat 4 Sun 5 Mon 6 Tue 7 Wed…" at bounding box center [160, 89] width 320 height 86
drag, startPoint x: 126, startPoint y: 95, endPoint x: 55, endPoint y: 89, distance: 71.3
click at [42, 95] on app-calendar-viewport "Wed 1 Thu 2 Fri 3 Sat 4 Sun 5 Mon 6 Tue 7 Wed 8 Thu 9 Fri 10 Sat 11" at bounding box center [160, 89] width 320 height 86
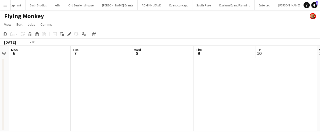
click at [26, 96] on app-calendar-viewport "Fri 3 Sat 4 Sun 5 Mon 6 Tue 7 Wed 8 Thu 9 Fri 10 Sat 11 Sun 12 Mon 13" at bounding box center [160, 89] width 320 height 86
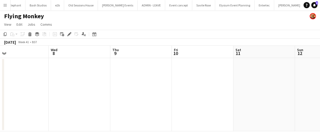
drag, startPoint x: 112, startPoint y: 84, endPoint x: 85, endPoint y: 81, distance: 27.7
click at [74, 86] on app-calendar-viewport "Sun 5 Mon 6 Tue 7 Wed 8 Thu 9 Fri 10 Sat 11 Sun 12 Mon 13 Tue 14 Wed 15" at bounding box center [160, 89] width 320 height 86
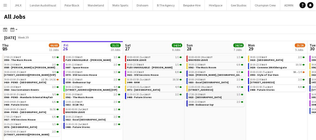
drag, startPoint x: 241, startPoint y: 99, endPoint x: 139, endPoint y: 93, distance: 101.8
click at [142, 95] on app-calendar-viewport "Tue 23 20/20 7 Jobs Wed 24 43/43 10 Jobs Thu 25 66/68 11 Jobs Fri 26 21/21 10 J…" at bounding box center [158, 93] width 316 height 104
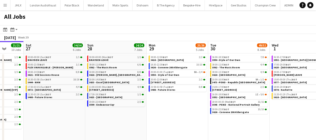
drag, startPoint x: 202, startPoint y: 107, endPoint x: 154, endPoint y: 106, distance: 48.6
click at [162, 107] on app-calendar-viewport "Tue 23 20/20 7 Jobs Wed 24 43/43 10 Jobs Thu 25 66/68 11 Jobs Fri 26 21/21 10 J…" at bounding box center [158, 93] width 316 height 104
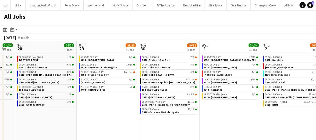
click at [170, 108] on app-calendar-viewport "Thu 25 66/68 11 Jobs Fri 26 21/21 10 Jobs Sat 27 34/34 6 Jobs Sun 28 24/24 7 Jo…" at bounding box center [158, 93] width 316 height 104
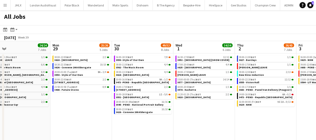
drag, startPoint x: 171, startPoint y: 111, endPoint x: 199, endPoint y: 108, distance: 27.5
click at [154, 112] on app-calendar-viewport "Thu 25 66/68 11 Jobs Fri 26 21/21 10 Jobs Sat 27 34/34 6 Jobs Sun 28 24/24 7 Jo…" at bounding box center [158, 93] width 316 height 104
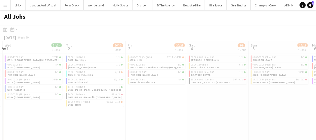
click at [137, 109] on app-all-jobs "All Jobs Date picker [DATE] [DATE] [DATE] M [DATE] T [DATE] W [DATE] T [DATE] F…" at bounding box center [158, 77] width 316 height 135
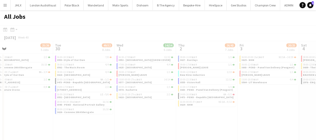
drag, startPoint x: 202, startPoint y: 109, endPoint x: 136, endPoint y: 108, distance: 65.9
click at [135, 109] on app-calendar-viewport "Sat 27 34/34 6 Jobs Sun 28 24/24 7 Jobs Mon 29 25/26 5 Jobs Tue 30 49/52 8 Jobs…" at bounding box center [158, 93] width 316 height 104
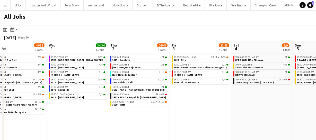
click at [168, 106] on app-calendar-viewport "Sat 27 34/34 6 Jobs Sun 28 24/24 7 Jobs Mon 29 25/26 5 Jobs Tue 30 49/52 8 Jobs…" at bounding box center [158, 93] width 316 height 104
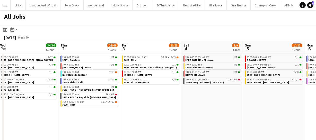
click at [187, 105] on app-calendar-viewport "Sat 27 34/34 6 Jobs Sun 28 24/24 7 Jobs Mon 29 25/26 5 Jobs Tue 30 49/52 8 Jobs…" at bounding box center [158, 93] width 316 height 104
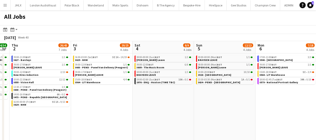
click at [180, 105] on app-calendar-viewport "Mon 29 25/26 5 Jobs Tue 30 49/52 8 Jobs Wed 1 34/34 6 Jobs Thu 2 26/43 7 Jobs F…" at bounding box center [158, 93] width 316 height 104
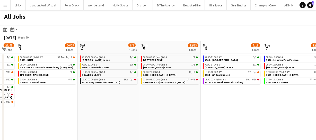
click at [183, 101] on app-all-jobs "All Jobs Date picker [DATE] [DATE] [DATE] M [DATE] T [DATE] W [DATE] T [DATE] F…" at bounding box center [158, 77] width 316 height 135
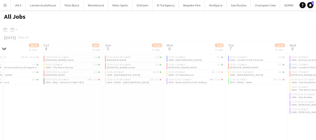
click at [188, 101] on app-calendar-viewport "Wed 1 34/34 6 Jobs Thu 2 26/43 7 Jobs Fri 3 20/25 4 Jobs Sat 4 8/9 4 Jobs Sun 5…" at bounding box center [158, 93] width 316 height 104
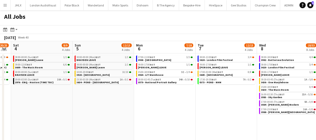
click at [172, 100] on app-calendar-viewport "Wed 1 34/34 6 Jobs Thu 2 26/43 7 Jobs Fri 3 20/25 4 Jobs Sat 4 8/9 4 Jobs Sun 5…" at bounding box center [158, 93] width 316 height 104
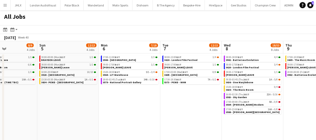
drag, startPoint x: 185, startPoint y: 102, endPoint x: 164, endPoint y: 101, distance: 21.7
click at [147, 104] on app-calendar-viewport "Wed 1 34/34 6 Jobs Thu 2 26/43 7 Jobs Fri 3 20/25 4 Jobs Sat 4 8/9 4 Jobs Sun 5…" at bounding box center [158, 93] width 316 height 104
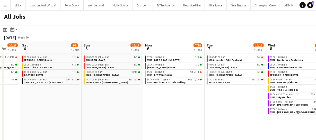
drag, startPoint x: 165, startPoint y: 104, endPoint x: 131, endPoint y: 108, distance: 33.9
click at [132, 108] on app-calendar-viewport "Wed 1 34/34 6 Jobs Thu 2 26/43 7 Jobs Fri 3 20/25 4 Jobs Sat 4 8/9 4 Jobs Sun 5…" at bounding box center [158, 93] width 316 height 104
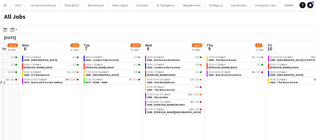
drag, startPoint x: 161, startPoint y: 107, endPoint x: 217, endPoint y: 103, distance: 56.7
click at [122, 107] on app-calendar-viewport "Fri 3 20/25 4 Jobs Sat 4 8/9 4 Jobs Sun 5 12/13 4 Jobs Mon 6 7/18 4 Jobs Tue 7 …" at bounding box center [158, 93] width 316 height 104
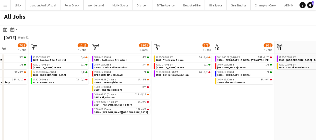
click at [145, 108] on app-all-jobs "All Jobs Date picker SEP 2025 SEP 2025 Monday M Tuesday T Wednesday W Thursday …" at bounding box center [158, 77] width 316 height 135
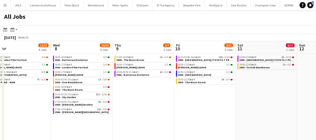
drag, startPoint x: 184, startPoint y: 107, endPoint x: 158, endPoint y: 106, distance: 25.7
click at [160, 107] on app-calendar-viewport "Sun 5 12/13 4 Jobs Mon 6 7/18 4 Jobs Tue 7 12/15 4 Jobs Wed 8 18/53 8 Jobs Thu …" at bounding box center [158, 93] width 316 height 104
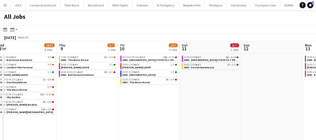
drag, startPoint x: 183, startPoint y: 103, endPoint x: 159, endPoint y: 103, distance: 23.4
click at [162, 103] on app-calendar-viewport "Sun 5 12/13 4 Jobs Mon 6 7/18 4 Jobs Tue 7 12/15 4 Jobs Wed 8 18/53 8 Jobs Thu …" at bounding box center [158, 93] width 316 height 104
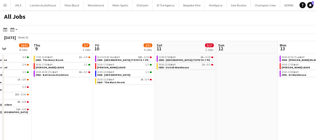
click at [169, 104] on app-calendar-viewport "Sun 5 12/13 4 Jobs Mon 6 7/18 4 Jobs Tue 7 12/15 4 Jobs Wed 8 18/53 8 Jobs Thu …" at bounding box center [158, 93] width 316 height 104
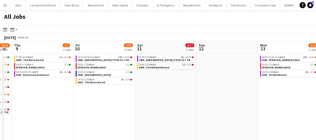
drag, startPoint x: 235, startPoint y: 101, endPoint x: 198, endPoint y: 100, distance: 36.5
click at [178, 105] on app-calendar-viewport "Sun 5 12/13 4 Jobs Mon 6 7/18 4 Jobs Tue 7 12/15 4 Jobs Wed 8 18/53 8 Jobs Thu …" at bounding box center [158, 93] width 316 height 104
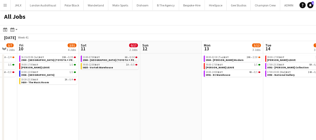
click at [175, 105] on app-calendar-viewport "Tue 7 12/15 4 Jobs Wed 8 18/53 8 Jobs Thu 9 3/7 3 Jobs Fri 10 2/31 4 Jobs Sat 1…" at bounding box center [158, 93] width 316 height 104
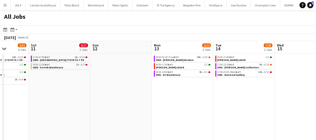
click at [181, 108] on app-all-jobs "All Jobs Date picker SEP 2025 SEP 2025 Monday M Tuesday T Wednesday W Thursday …" at bounding box center [158, 77] width 316 height 135
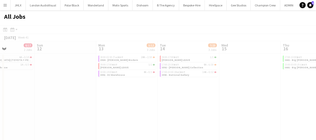
click at [152, 109] on app-calendar-viewport "Thu 9 3/7 3 Jobs Fri 10 2/31 4 Jobs Sat 11 0/17 2 Jobs Sun 12 Mon 13 3/12 3 Job…" at bounding box center [158, 93] width 316 height 104
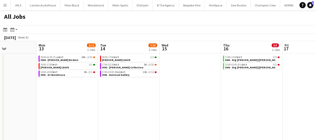
drag, startPoint x: 199, startPoint y: 107, endPoint x: 255, endPoint y: 108, distance: 55.3
click at [173, 108] on app-calendar-viewport "Thu 9 3/7 3 Jobs Fri 10 2/31 4 Jobs Sat 11 0/17 2 Jobs Sun 12 Mon 13 3/12 3 Job…" at bounding box center [158, 93] width 316 height 104
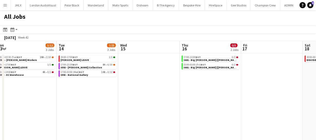
click at [182, 111] on app-calendar-viewport "Thu 9 3/7 3 Jobs Fri 10 2/31 4 Jobs Sat 11 0/17 2 Jobs Sun 12 Mon 13 3/12 3 Job…" at bounding box center [158, 93] width 316 height 104
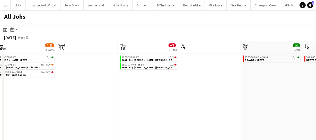
click at [135, 109] on app-calendar-viewport "Sat 11 0/17 2 Jobs Sun 12 Mon 13 3/12 3 Jobs Tue 14 7/23 3 Jobs Wed 15 Thu 16 0…" at bounding box center [158, 93] width 316 height 104
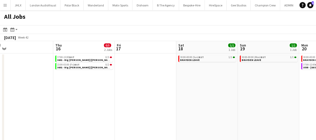
click at [167, 105] on app-calendar-viewport "Mon 13 3/12 3 Jobs Tue 14 7/23 3 Jobs Wed 15 Thu 16 0/5 2 Jobs Fri 17 Sat 18 1/…" at bounding box center [158, 93] width 316 height 104
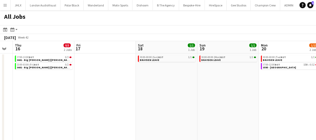
drag, startPoint x: 178, startPoint y: 105, endPoint x: 194, endPoint y: 104, distance: 16.5
click at [178, 105] on app-calendar-viewport "Mon 13 3/12 3 Jobs Tue 14 7/23 3 Jobs Wed 15 Thu 16 0/5 2 Jobs Fri 17 Sat 18 1/…" at bounding box center [158, 93] width 316 height 104
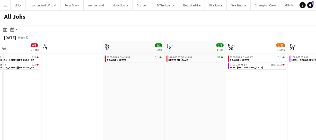
drag, startPoint x: 216, startPoint y: 105, endPoint x: 206, endPoint y: 105, distance: 9.8
click at [189, 107] on app-calendar-viewport "Mon 13 3/12 3 Jobs Tue 14 7/23 3 Jobs Wed 15 Thu 16 0/5 2 Jobs Fri 17 Sat 18 1/…" at bounding box center [158, 93] width 316 height 104
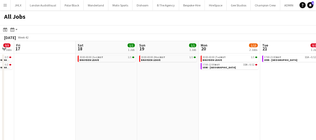
click at [183, 108] on app-calendar-viewport "Mon 13 3/12 3 Jobs Tue 14 7/23 3 Jobs Wed 15 Thu 16 0/5 2 Jobs Fri 17 Sat 18 1/…" at bounding box center [158, 93] width 316 height 104
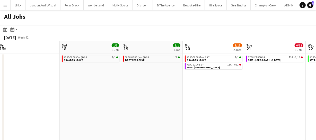
click at [173, 109] on app-calendar-viewport "Mon 13 3/12 3 Jobs Tue 14 7/23 3 Jobs Wed 15 Thu 16 0/5 2 Jobs Fri 17 Sat 18 1/…" at bounding box center [158, 93] width 316 height 104
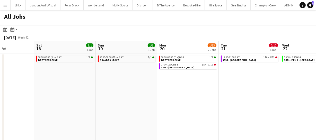
drag, startPoint x: 162, startPoint y: 109, endPoint x: 130, endPoint y: 101, distance: 32.8
click at [110, 108] on app-calendar-viewport "Wed 15 Thu 16 0/5 2 Jobs Fri 17 Sat 18 1/1 1 Job Sun 19 1/1 1 Job Mon 20 1/13 2…" at bounding box center [158, 93] width 316 height 104
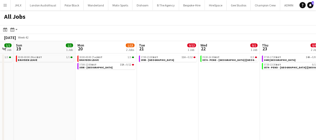
click at [145, 103] on app-all-jobs "All Jobs Date picker SEP 2025 SEP 2025 Monday M Tuesday T Wednesday W Thursday …" at bounding box center [158, 77] width 316 height 135
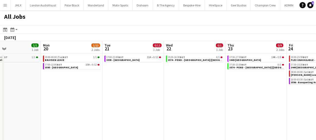
drag, startPoint x: 189, startPoint y: 96, endPoint x: 98, endPoint y: 86, distance: 91.4
click at [99, 90] on app-calendar-viewport "Fri 17 Sat 18 1/1 1 Job Sun 19 1/1 1 Job Mon 20 1/13 2 Jobs Tue 21 0/12 1 Job W…" at bounding box center [158, 93] width 316 height 104
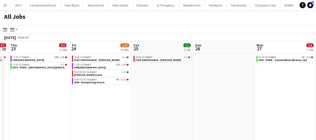
drag, startPoint x: 93, startPoint y: 87, endPoint x: 85, endPoint y: 85, distance: 8.8
click at [85, 87] on app-calendar-viewport "Sun 19 1/1 1 Job Mon 20 1/13 2 Jobs Tue 21 0/12 1 Job Wed 22 0/1 1 Job Thu 23 0…" at bounding box center [158, 93] width 316 height 104
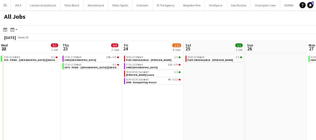
click at [100, 88] on app-all-jobs "All Jobs Date picker SEP 2025 SEP 2025 Monday M Tuesday T Wednesday W Thursday …" at bounding box center [158, 77] width 316 height 135
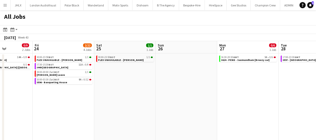
drag, startPoint x: 208, startPoint y: 89, endPoint x: 143, endPoint y: 86, distance: 65.4
click at [147, 86] on app-calendar-viewport "Tue 21 0/12 1 Job Wed 22 0/1 1 Job Thu 23 0/9 2 Jobs Fri 24 2/22 4 Jobs Sat 25 …" at bounding box center [158, 93] width 316 height 104
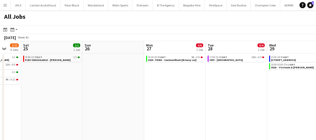
click at [176, 87] on app-calendar-viewport "Tue 21 0/12 1 Job Wed 22 0/1 1 Job Thu 23 0/9 2 Jobs Fri 24 2/22 4 Jobs Sat 25 …" at bounding box center [158, 93] width 316 height 104
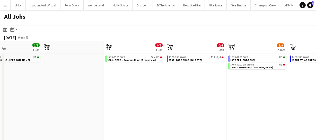
click at [146, 87] on app-calendar-viewport "Thu 23 0/9 2 Jobs Fri 24 2/22 4 Jobs Sat 25 1/1 1 Job Sun 26 Mon 27 0/6 1 Job T…" at bounding box center [158, 93] width 316 height 104
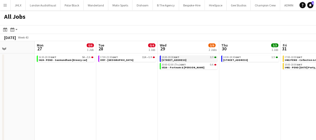
click at [174, 60] on span "[STREET_ADDRESS]" at bounding box center [174, 59] width 25 height 3
click at [46, 90] on app-date-cell "06:30-20:30 GMT 5A • 0/6 3624 - PEND - Saxmundham [Breezy car]" at bounding box center [65, 100] width 61 height 92
click at [180, 59] on span "[STREET_ADDRESS]" at bounding box center [174, 59] width 25 height 3
click at [153, 81] on app-date-cell "17:00-23:30 GMT 11A • 0/4 3597 - St Pauls" at bounding box center [126, 100] width 61 height 92
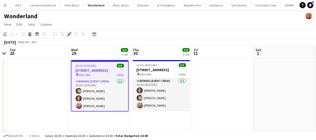
click at [69, 33] on icon at bounding box center [69, 34] width 3 height 3
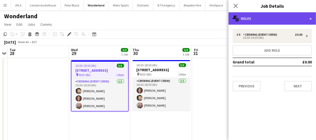
click at [270, 17] on div "multiple-users-add Roles" at bounding box center [271, 18] width 87 height 12
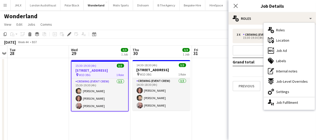
click at [279, 91] on span "Settings" at bounding box center [282, 92] width 13 height 5
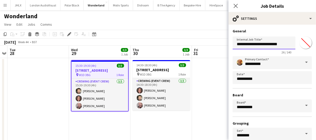
drag, startPoint x: 257, startPoint y: 44, endPoint x: 268, endPoint y: 49, distance: 11.8
click at [257, 44] on input "**********" at bounding box center [264, 43] width 63 height 13
type input "**********"
click at [239, 5] on div "Close pop-in" at bounding box center [235, 6] width 14 height 12
click at [236, 6] on icon at bounding box center [235, 5] width 5 height 5
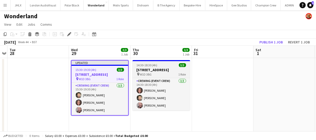
click at [142, 70] on h3 "[STREET_ADDRESS]" at bounding box center [162, 70] width 58 height 5
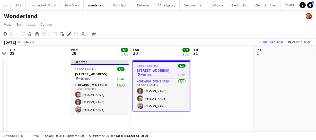
click at [67, 33] on div "Edit" at bounding box center [69, 34] width 6 height 6
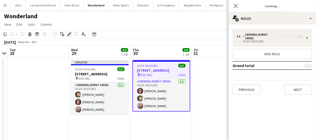
type input "*******"
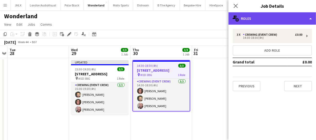
click at [266, 18] on div "multiple-users-add Roles" at bounding box center [271, 18] width 87 height 12
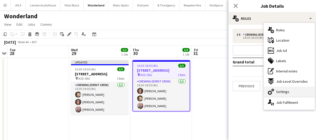
click at [289, 91] on div "cog-double-3 Settings" at bounding box center [289, 92] width 51 height 10
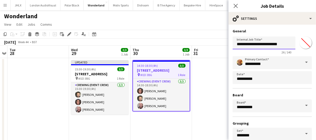
click at [257, 45] on input "**********" at bounding box center [264, 43] width 63 height 13
type input "**********"
click at [237, 7] on icon at bounding box center [235, 5] width 5 height 5
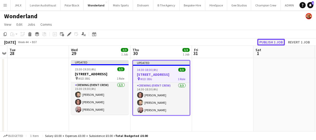
click at [269, 42] on button "Publish 1 job" at bounding box center [271, 42] width 28 height 7
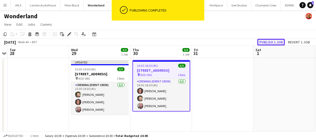
click at [269, 42] on button "Publish 1 job" at bounding box center [271, 42] width 28 height 7
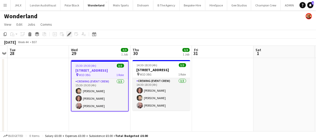
click at [72, 35] on div "Edit" at bounding box center [69, 34] width 6 height 6
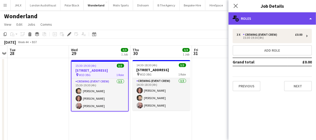
click at [277, 18] on div "multiple-users-add Roles" at bounding box center [271, 18] width 87 height 12
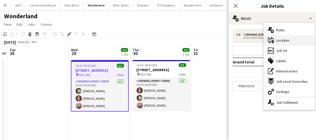
click at [275, 40] on div "maps-pin-1 Location" at bounding box center [289, 40] width 51 height 10
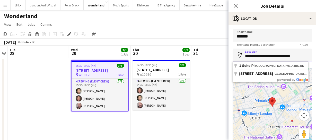
drag, startPoint x: 244, startPoint y: 56, endPoint x: 312, endPoint y: 59, distance: 68.2
click at [312, 59] on mat-expansion-panel "**********" at bounding box center [271, 83] width 87 height 116
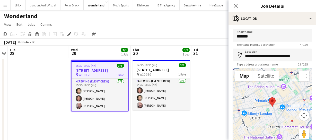
click at [89, 67] on span "15:30-19:30 (4h)" at bounding box center [86, 66] width 21 height 4
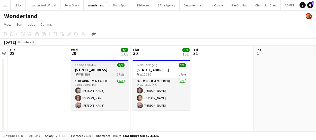
click at [89, 68] on h3 "3567 - 1 Soho Place" at bounding box center [100, 70] width 58 height 5
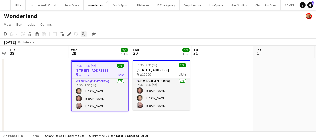
click at [85, 35] on icon at bounding box center [85, 35] width 1 height 2
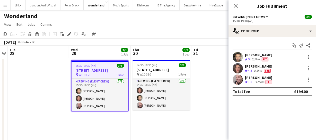
drag, startPoint x: 245, startPoint y: 51, endPoint x: 275, endPoint y: 83, distance: 43.0
click at [275, 83] on div "Start chat Send notification Share John Vidal Crew rating 5 5.3km Fee Jekaterin…" at bounding box center [271, 68] width 87 height 63
copy div "John Vidal Crew rating 5 5.3km Fee Jekaterina Berezina Crew rating 4.5 8.8km Fe…"
click at [240, 4] on div "Close pop-in" at bounding box center [235, 6] width 14 height 12
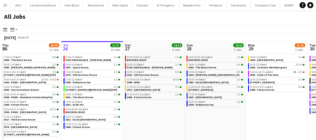
drag, startPoint x: 260, startPoint y: 110, endPoint x: 195, endPoint y: 111, distance: 65.6
click at [200, 111] on app-calendar-viewport "Tue 23 20/20 7 Jobs Wed 24 43/43 10 Jobs Thu 25 66/68 11 Jobs Fri 26 21/21 10 J…" at bounding box center [158, 93] width 316 height 104
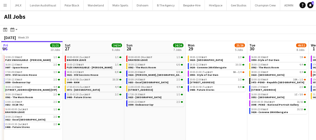
drag, startPoint x: 200, startPoint y: 116, endPoint x: 169, endPoint y: 117, distance: 31.4
click at [174, 117] on app-calendar-viewport "Tue 23 20/20 7 Jobs Wed 24 43/43 10 Jobs Thu 25 66/68 11 Jobs Fri 26 21/21 10 J…" at bounding box center [158, 93] width 316 height 104
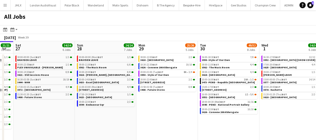
drag, startPoint x: 179, startPoint y: 118, endPoint x: 163, endPoint y: 118, distance: 16.5
click at [163, 118] on app-calendar-viewport "Tue 23 20/20 7 Jobs Wed 24 43/43 10 Jobs Thu 25 66/68 11 Jobs Fri 26 21/21 10 J…" at bounding box center [158, 93] width 316 height 104
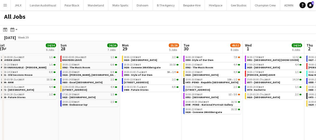
drag, startPoint x: 163, startPoint y: 118, endPoint x: 135, endPoint y: 116, distance: 27.6
click at [139, 116] on app-calendar-viewport "Tue 23 20/20 7 Jobs Wed 24 43/43 10 Jobs Thu 25 66/68 11 Jobs Fri 26 21/21 10 J…" at bounding box center [158, 93] width 316 height 104
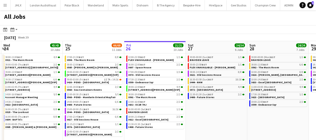
scroll to position [0, 163]
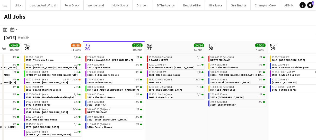
drag, startPoint x: 7, startPoint y: 116, endPoint x: 179, endPoint y: 123, distance: 172.0
click at [179, 123] on app-calendar-viewport "Mon 22 55/56 9 Jobs Tue 23 20/20 7 Jobs Wed 24 43/43 10 Jobs Thu 25 66/68 11 Jo…" at bounding box center [158, 93] width 316 height 104
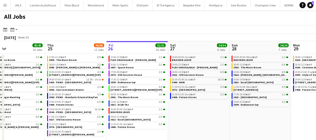
scroll to position [0, 139]
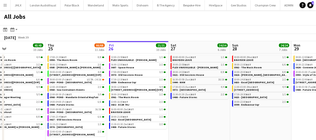
drag, startPoint x: 175, startPoint y: 122, endPoint x: 199, endPoint y: 121, distance: 24.0
click at [198, 122] on app-calendar-viewport "Mon 22 55/56 9 Jobs Tue 23 20/20 7 Jobs Wed 24 43/43 10 Jobs Thu 25 66/68 11 Jo…" at bounding box center [158, 93] width 316 height 104
click at [123, 125] on span "21:30-01:30 (Sat) BST" at bounding box center [122, 124] width 23 height 3
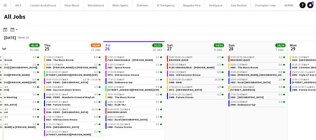
scroll to position [0, 193]
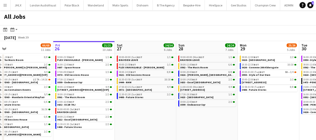
drag, startPoint x: 222, startPoint y: 118, endPoint x: 169, endPoint y: 115, distance: 53.6
click at [169, 115] on app-calendar-viewport "Mon 22 55/56 9 Jobs Tue 23 20/20 7 Jobs Wed 24 43/43 10 Jobs Thu 25 66/68 11 Jo…" at bounding box center [158, 93] width 316 height 104
click at [198, 82] on span "3633 - Excel London" at bounding box center [200, 82] width 40 height 3
click at [202, 75] on span "3616 - Curzon, Mayfair" at bounding box center [207, 74] width 55 height 3
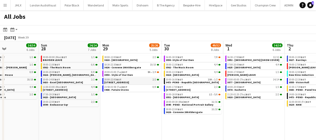
drag, startPoint x: 226, startPoint y: 109, endPoint x: 131, endPoint y: 83, distance: 98.6
click at [90, 81] on app-calendar-viewport "Wed 24 43/43 10 Jobs Thu 25 66/68 11 Jobs Fri 26 21/21 10 Jobs Sat 27 34/34 6 J…" at bounding box center [158, 93] width 316 height 104
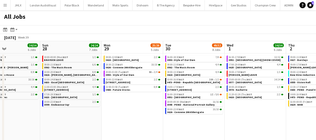
click at [139, 85] on app-calendar-viewport "Wed 24 43/43 10 Jobs Thu 25 66/68 11 Jobs Fri 26 21/21 10 Jobs Sat 27 34/34 6 J…" at bounding box center [158, 93] width 316 height 104
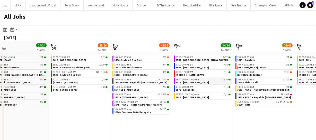
drag, startPoint x: 136, startPoint y: 85, endPoint x: 131, endPoint y: 80, distance: 7.1
click at [119, 81] on app-calendar-viewport "Fri 26 21/21 10 Jobs Sat 27 34/34 6 Jobs Sun 28 24/24 7 Jobs Mon 29 25/26 5 Job…" at bounding box center [158, 93] width 316 height 104
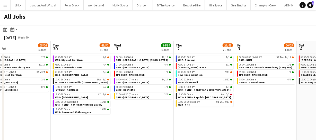
click at [125, 82] on app-calendar-viewport "Fri 26 21/21 10 Jobs Sat 27 34/34 6 Jobs Sun 28 24/24 7 Jobs Mon 29 25/26 5 Job…" at bounding box center [158, 93] width 316 height 104
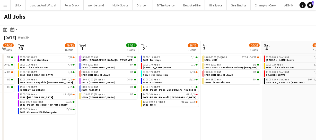
drag, startPoint x: 147, startPoint y: 84, endPoint x: 127, endPoint y: 81, distance: 20.9
click at [132, 83] on app-calendar-viewport "Fri 26 21/21 10 Jobs Sat 27 34/34 6 Jobs Sun 28 24/24 7 Jobs Mon 29 25/26 5 Job…" at bounding box center [158, 93] width 316 height 104
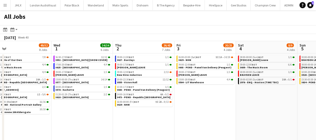
click at [134, 81] on app-calendar-viewport "Sun 28 24/24 7 Jobs Mon 29 25/26 5 Jobs Tue 30 49/52 8 Jobs Wed 1 34/34 6 Jobs …" at bounding box center [158, 93] width 316 height 104
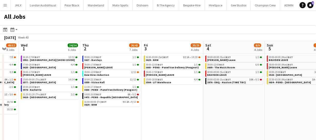
drag, startPoint x: 155, startPoint y: 83, endPoint x: 121, endPoint y: 75, distance: 35.6
click at [120, 76] on app-calendar-viewport "Sun 28 24/24 7 Jobs Mon 29 25/26 5 Jobs Tue 30 49/52 8 Jobs Wed 1 34/34 6 Jobs …" at bounding box center [158, 93] width 316 height 104
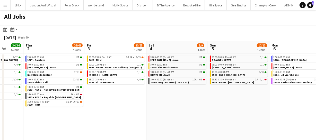
drag, startPoint x: 154, startPoint y: 83, endPoint x: 150, endPoint y: 82, distance: 4.4
click at [150, 83] on app-calendar-viewport "Sun 28 24/24 7 Jobs Mon 29 25/26 5 Jobs Tue 30 49/52 8 Jobs Wed 1 34/34 6 Jobs …" at bounding box center [158, 93] width 316 height 104
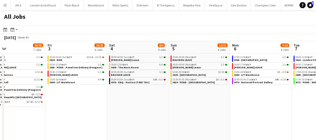
click at [165, 83] on app-calendar-viewport "Tue 30 49/52 8 Jobs Wed 1 34/34 6 Jobs Thu 2 26/43 7 Jobs Fri 3 20/25 4 Jobs Sa…" at bounding box center [158, 93] width 316 height 104
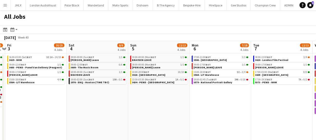
drag, startPoint x: 211, startPoint y: 87, endPoint x: 192, endPoint y: 85, distance: 18.8
click at [193, 86] on app-calendar-viewport "Tue 30 49/52 8 Jobs Wed 1 34/34 6 Jobs Thu 2 26/43 7 Jobs Fri 3 20/25 4 Jobs Sa…" at bounding box center [158, 93] width 316 height 104
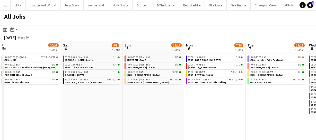
drag, startPoint x: 215, startPoint y: 92, endPoint x: 189, endPoint y: 90, distance: 25.8
click at [189, 90] on app-calendar-viewport "Tue 30 49/52 8 Jobs Wed 1 34/34 6 Jobs Thu 2 26/43 7 Jobs Fri 3 20/25 4 Jobs Sa…" at bounding box center [158, 93] width 316 height 104
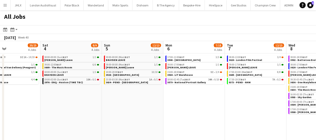
scroll to position [0, 250]
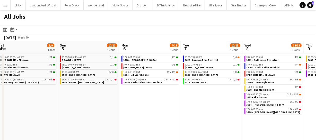
drag, startPoint x: 186, startPoint y: 91, endPoint x: 168, endPoint y: 85, distance: 19.2
click at [159, 87] on app-calendar-viewport "Tue 30 49/52 8 Jobs Wed 1 34/34 6 Jobs Thu 2 26/43 7 Jobs Fri 3 20/25 4 Jobs Sa…" at bounding box center [158, 93] width 316 height 104
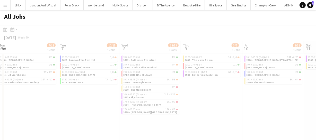
drag, startPoint x: 216, startPoint y: 95, endPoint x: 207, endPoint y: 93, distance: 9.4
click at [207, 94] on app-all-jobs "All Jobs Date picker SEP 2025 SEP 2025 Monday M Tuesday T Wednesday W Thursday …" at bounding box center [158, 77] width 316 height 135
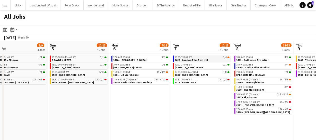
click at [189, 60] on span "3620 - London Film Festival" at bounding box center [191, 59] width 33 height 3
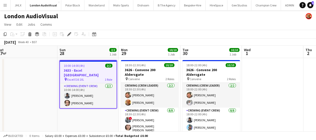
scroll to position [0, 118]
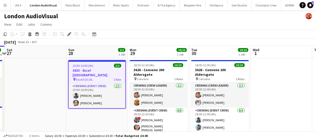
drag, startPoint x: 265, startPoint y: 94, endPoint x: 262, endPoint y: 68, distance: 26.1
click at [262, 68] on app-calendar-viewport "Thu 25 Fri 26 4/4 2 Jobs Sat 27 Sun 28 2/2 1 Job Mon 29 10/10 1 Job Tue 30 10/1…" at bounding box center [158, 135] width 316 height 178
click at [106, 69] on h3 "3633 - Excel [GEOGRAPHIC_DATA]" at bounding box center [97, 72] width 57 height 9
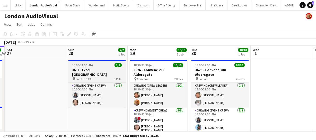
click at [105, 70] on h3 "3633 - Excel London" at bounding box center [97, 72] width 58 height 9
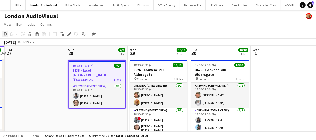
click at [5, 36] on icon at bounding box center [5, 34] width 3 height 4
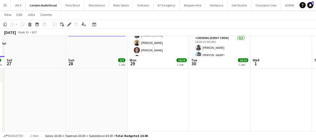
scroll to position [45, 0]
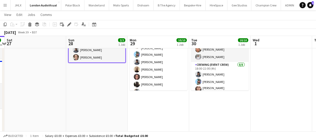
click at [155, 105] on app-date-cell "18:30-22:30 (4h) 10/10 3626 - Convene 200 Aldersgate pin Convene 2 Roles Crewin…" at bounding box center [158, 95] width 61 height 166
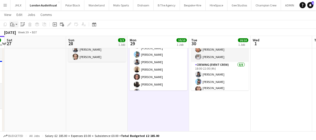
click at [11, 25] on icon "Paste" at bounding box center [12, 24] width 4 height 4
click at [15, 35] on link "Paste Ctrl+V" at bounding box center [38, 34] width 48 height 5
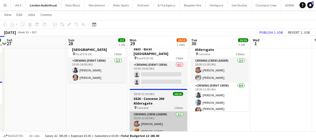
scroll to position [0, 0]
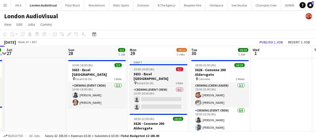
click at [158, 74] on h3 "3633 - Excel London" at bounding box center [159, 76] width 58 height 9
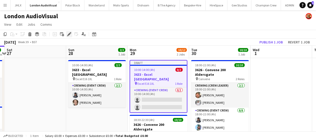
click at [67, 36] on icon at bounding box center [67, 35] width 1 height 1
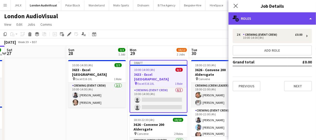
click at [258, 16] on div "multiple-users-add Roles" at bounding box center [271, 18] width 87 height 12
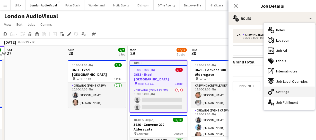
click at [292, 94] on div "cog-double-3 Settings" at bounding box center [289, 92] width 51 height 10
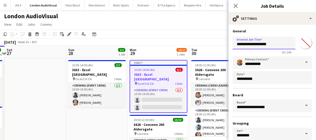
drag, startPoint x: 237, startPoint y: 44, endPoint x: 282, endPoint y: 44, distance: 44.5
click at [282, 44] on input "**********" at bounding box center [264, 43] width 63 height 13
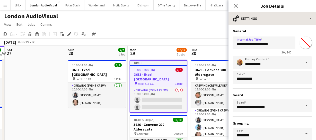
type input "**********"
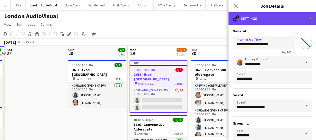
click at [283, 18] on div "cog-double-3 Settings" at bounding box center [271, 18] width 87 height 12
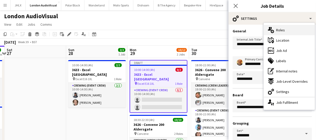
click at [290, 28] on div "multiple-users-add Roles" at bounding box center [289, 30] width 51 height 10
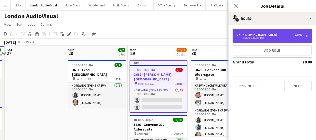
click at [254, 38] on div "10:00-14:00 (4h)" at bounding box center [270, 38] width 66 height 3
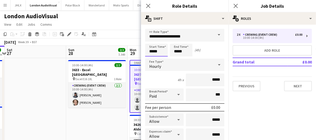
drag, startPoint x: 164, startPoint y: 52, endPoint x: 124, endPoint y: 49, distance: 40.8
click at [120, 50] on body "Menu Boards Boards Boards All jobs Status Workforce Workforce My Workforce Recr…" at bounding box center [158, 116] width 316 height 233
type input "*****"
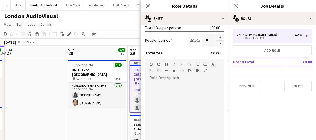
scroll to position [164, 0]
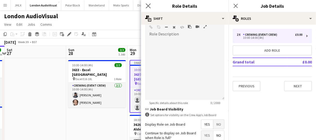
type input "*****"
click at [148, 8] on app-icon "Close pop-in" at bounding box center [148, 5] width 7 height 7
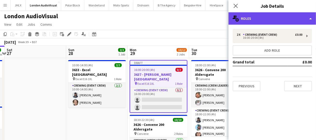
click at [276, 20] on div "multiple-users-add Roles" at bounding box center [271, 18] width 87 height 12
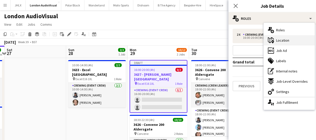
click at [287, 43] on div "maps-pin-1 Location" at bounding box center [289, 40] width 51 height 10
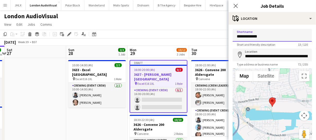
drag, startPoint x: 261, startPoint y: 35, endPoint x: 205, endPoint y: 33, distance: 56.7
click at [205, 33] on body "Menu Boards Boards Boards All jobs Status Workforce Workforce My Workforce Recr…" at bounding box center [158, 116] width 316 height 233
type input "**********"
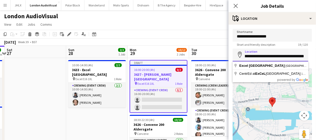
scroll to position [0, 68]
drag, startPoint x: 244, startPoint y: 55, endPoint x: 324, endPoint y: 58, distance: 79.8
click at [316, 58] on html "Menu Boards Boards Boards All jobs Status Workforce Workforce My Workforce Recr…" at bounding box center [158, 116] width 316 height 233
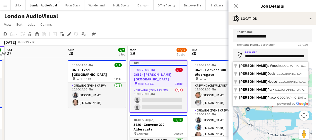
type input "**********"
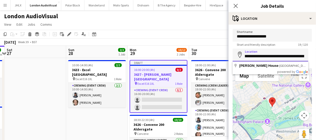
scroll to position [0, 36]
drag, startPoint x: 245, startPoint y: 56, endPoint x: 305, endPoint y: 57, distance: 59.2
click at [305, 57] on input "**********" at bounding box center [271, 55] width 76 height 13
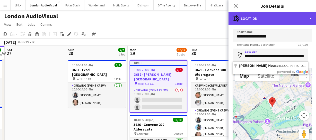
click at [274, 19] on div "maps-pin-1 Location" at bounding box center [271, 18] width 87 height 12
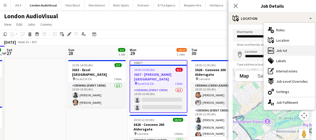
click at [284, 49] on span "Job Ad" at bounding box center [281, 50] width 11 height 5
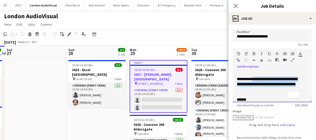
drag, startPoint x: 254, startPoint y: 79, endPoint x: 281, endPoint y: 89, distance: 29.5
click at [281, 90] on p "**********" at bounding box center [269, 84] width 64 height 15
paste div "To enrich screen reader interactions, please activate Accessibility in Grammarl…"
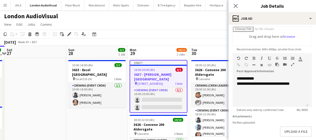
scroll to position [93, 0]
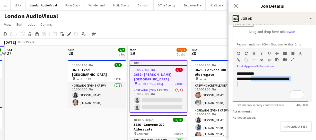
drag, startPoint x: 252, startPoint y: 80, endPoint x: 289, endPoint y: 82, distance: 37.4
click at [289, 82] on div "**********" at bounding box center [271, 86] width 76 height 31
click at [236, 7] on icon "Close pop-in" at bounding box center [235, 5] width 5 height 5
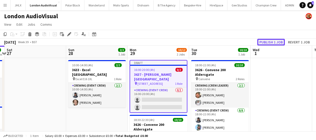
click at [269, 40] on button "Publish 1 job" at bounding box center [271, 42] width 28 height 7
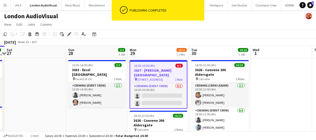
click at [151, 69] on h3 "3637 - Spencer House" at bounding box center [158, 72] width 57 height 9
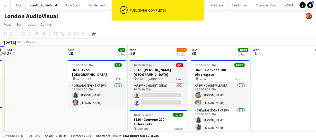
click at [151, 69] on h3 "3637 - Spencer House" at bounding box center [159, 72] width 58 height 9
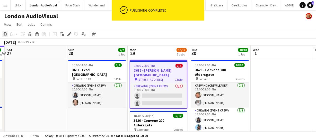
click at [6, 34] on icon "Copy" at bounding box center [5, 34] width 4 height 4
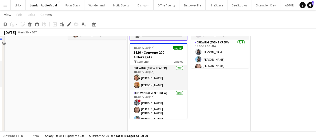
scroll to position [45, 0]
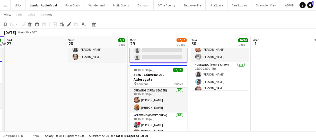
click at [221, 100] on app-date-cell "18:00-22:00 (4h) 10/10 3626 - Convene 200 Aldersgate pin Convene 2 Roles Crewin…" at bounding box center [219, 95] width 61 height 166
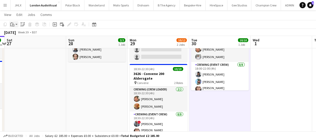
click at [11, 26] on icon at bounding box center [11, 24] width 2 height 3
click at [15, 33] on link "Paste Ctrl+V" at bounding box center [38, 34] width 48 height 5
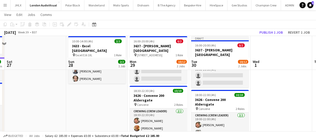
scroll to position [0, 0]
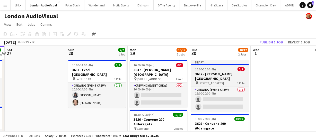
click at [206, 70] on span "16:00-20:00 (4h)" at bounding box center [205, 69] width 21 height 4
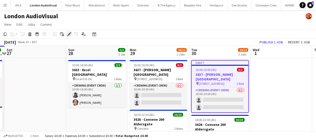
click at [71, 34] on icon "Edit" at bounding box center [69, 34] width 4 height 4
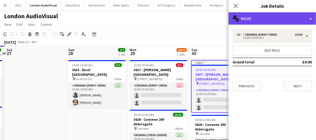
click at [263, 15] on div "multiple-users-add Roles" at bounding box center [271, 18] width 87 height 12
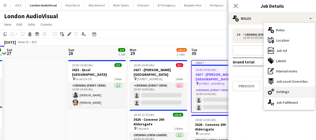
click at [278, 91] on span "Settings" at bounding box center [282, 92] width 13 height 5
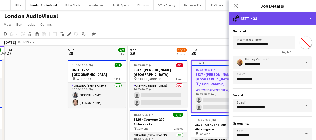
click at [274, 22] on div "cog-double-3 Settings" at bounding box center [271, 18] width 87 height 12
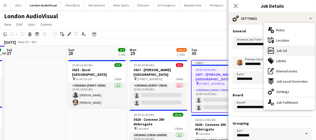
click at [280, 50] on span "Job Ad" at bounding box center [281, 50] width 11 height 5
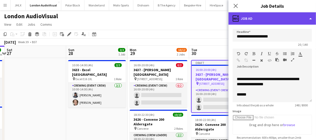
click at [282, 20] on div "ads-window Job Ad" at bounding box center [271, 18] width 87 height 12
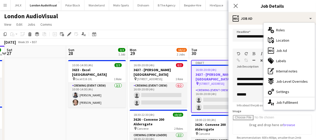
click at [284, 30] on span "Roles" at bounding box center [280, 30] width 9 height 5
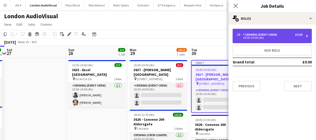
click at [260, 41] on div "2 x Crewing (Event Crew) £0.00 16:00-20:00 (4h)" at bounding box center [272, 36] width 79 height 14
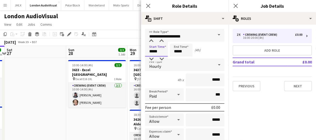
drag, startPoint x: 158, startPoint y: 51, endPoint x: 147, endPoint y: 52, distance: 11.1
click at [147, 52] on input "*****" at bounding box center [156, 50] width 23 height 13
type input "*****"
click at [149, 7] on icon "Close pop-in" at bounding box center [148, 5] width 5 height 5
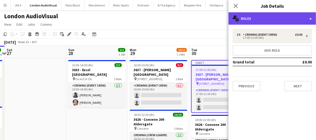
click at [265, 22] on div "multiple-users-add Roles" at bounding box center [271, 18] width 87 height 12
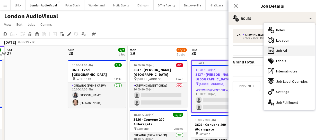
click at [286, 51] on span "Job Ad" at bounding box center [281, 50] width 11 height 5
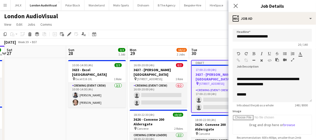
scroll to position [23, 0]
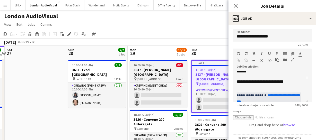
click at [154, 70] on h3 "3637 - Spencer House" at bounding box center [159, 72] width 58 height 9
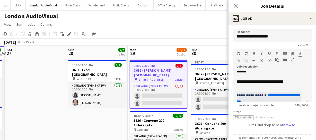
click at [283, 82] on div "**********" at bounding box center [269, 81] width 64 height 5
click at [239, 6] on app-icon "Close pop-in" at bounding box center [235, 5] width 7 height 7
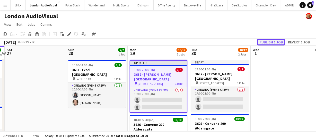
click at [270, 40] on button "Publish 1 job" at bounding box center [271, 42] width 28 height 7
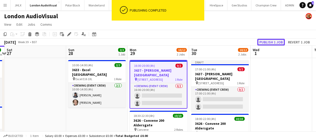
click at [277, 42] on button "Publish 1 job" at bounding box center [271, 42] width 28 height 7
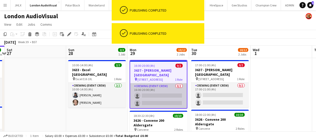
click at [156, 96] on app-card-role "Crewing (Event Crew) 0/2 16:00-20:00 (4h) single-neutral-actions single-neutral…" at bounding box center [158, 95] width 57 height 25
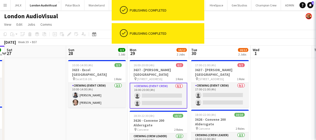
scroll to position [0, 118]
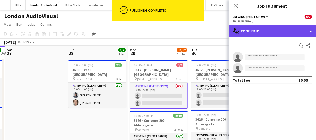
click at [280, 35] on div "single-neutral-actions-check-2 Confirmed" at bounding box center [271, 31] width 87 height 12
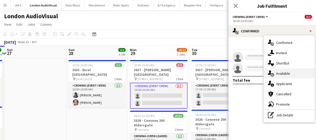
click at [298, 73] on div "single-neutral-actions-upload Available" at bounding box center [289, 73] width 51 height 10
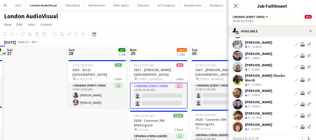
scroll to position [40, 0]
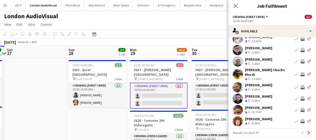
click at [307, 131] on app-icon "Next" at bounding box center [309, 133] width 4 height 4
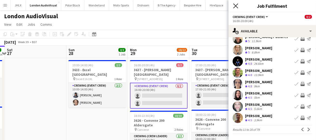
click at [237, 6] on icon "Close pop-in" at bounding box center [235, 5] width 5 height 5
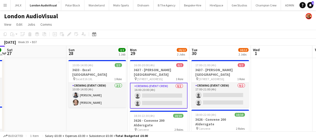
click at [104, 109] on app-date-cell "10:00-14:00 (4h) 2/2 3633 - Excel London pin Excel E16 1XL 1 Role Crewing (Even…" at bounding box center [96, 141] width 61 height 166
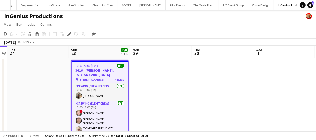
click at [162, 98] on app-calendar-viewport "Wed 24 8/8 1 Job Thu 25 Fri 26 Sat 27 Sun 28 8/8 1 Job Mon 29 Tue 30 Wed 1 Thu …" at bounding box center [158, 96] width 316 height 101
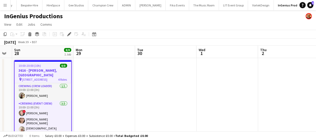
drag, startPoint x: 197, startPoint y: 96, endPoint x: 175, endPoint y: 95, distance: 21.9
click at [170, 96] on app-calendar-viewport "Wed 24 8/8 1 Job Thu 25 Fri 26 Sat 27 Sun 28 8/8 1 Job Mon 29 Tue 30 Wed 1 Thu …" at bounding box center [158, 96] width 316 height 101
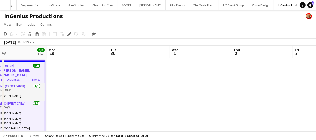
drag, startPoint x: 185, startPoint y: 94, endPoint x: 206, endPoint y: 95, distance: 20.6
click at [168, 94] on app-calendar-viewport "Fri 26 Sat 27 Sun 28 8/8 1 Job Mon 29 Tue 30 Wed 1 Thu 2 Fri 3 Sat 4 Sun 5 Mon …" at bounding box center [158, 96] width 316 height 101
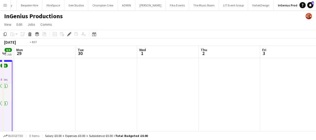
click at [144, 95] on app-calendar-viewport "Fri 26 Sat 27 Sun 28 8/8 1 Job Mon 29 Tue 30 Wed 1 Thu 2 Fri 3 Sat 4 Sun 5 Mon …" at bounding box center [158, 96] width 316 height 101
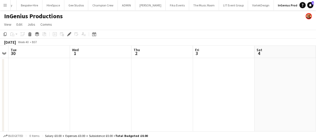
drag, startPoint x: 201, startPoint y: 96, endPoint x: 197, endPoint y: 97, distance: 4.1
click at [181, 96] on app-calendar-viewport "Fri 26 Sat 27 Sun 28 8/8 1 Job Mon 29 Tue 30 Wed 1 Thu 2 Fri 3 Sat 4 Sun 5 Mon …" at bounding box center [158, 96] width 316 height 101
drag, startPoint x: 201, startPoint y: 97, endPoint x: 157, endPoint y: 98, distance: 43.5
click at [158, 98] on app-calendar-viewport "Sun 28 8/8 1 Job Mon 29 Tue 30 Wed 1 Thu 2 Fri 3 Sat 4 Sun 5 Mon 6 Tue 7 3/4 1 …" at bounding box center [158, 96] width 316 height 101
drag, startPoint x: 185, startPoint y: 98, endPoint x: 192, endPoint y: 96, distance: 6.6
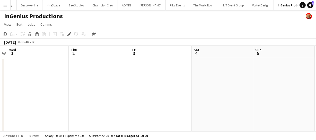
click at [163, 98] on app-calendar-viewport "Sun 28 8/8 1 Job Mon 29 Tue 30 Wed 1 Thu 2 Fri 3 Sat 4 Sun 5 Mon 6 Tue 7 3/4 1 …" at bounding box center [158, 96] width 316 height 101
click at [161, 99] on app-calendar-viewport "Sun 28 8/8 1 Job Mon 29 Tue 30 Wed 1 Thu 2 Fri 3 Sat 4 Sun 5 Mon 6 Tue 7 3/4 1 …" at bounding box center [158, 96] width 316 height 101
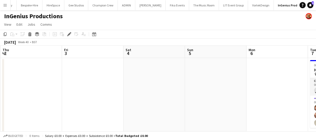
click at [152, 100] on app-calendar-viewport "Sun 28 8/8 1 Job Mon 29 Tue 30 Wed 1 Thu 2 Fri 3 Sat 4 Sun 5 Mon 6 Tue 7 3/4 1 …" at bounding box center [158, 96] width 316 height 101
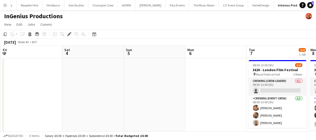
drag, startPoint x: 155, startPoint y: 102, endPoint x: 177, endPoint y: 102, distance: 21.4
click at [149, 101] on app-calendar-viewport "Tue 30 Wed 1 Thu 2 Fri 3 Sat 4 Sun 5 Mon 6 Tue 7 3/4 1 Job Wed 8 3/4 1 Job Thu …" at bounding box center [158, 96] width 316 height 101
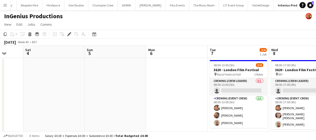
click at [164, 103] on app-calendar-viewport "Tue 30 Wed 1 Thu 2 Fri 3 Sat 4 Sun 5 Mon 6 Tue 7 3/4 1 Job Wed 8 3/4 1 Job Thu …" at bounding box center [158, 96] width 316 height 101
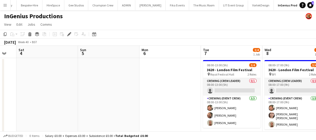
drag, startPoint x: 119, startPoint y: 98, endPoint x: 113, endPoint y: 94, distance: 6.4
click at [101, 95] on app-calendar-viewport "Tue 30 Wed 1 Thu 2 Fri 3 Sat 4 Sun 5 Mon 6 Tue 7 3/4 1 Job Wed 8 3/4 1 Job Thu …" at bounding box center [158, 96] width 316 height 101
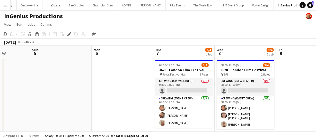
click at [100, 95] on app-calendar-viewport "Thu 2 Fri 3 Sat 4 Sun 5 Mon 6 Tue 7 3/4 1 Job Wed 8 3/4 1 Job Thu 9 Fri 10 Sat …" at bounding box center [158, 96] width 316 height 101
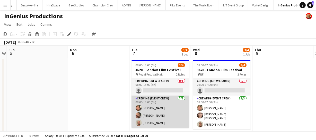
click at [175, 110] on app-card-role "Crewing (Event Crew) 3/3 08:00-13:00 (5h) Adam McCarter Ben Turner Stephen Lyle" at bounding box center [160, 112] width 58 height 32
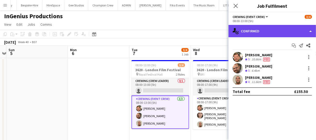
click at [286, 29] on div "single-neutral-actions-check-2 Confirmed" at bounding box center [271, 31] width 87 height 12
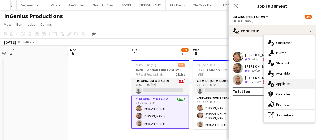
click at [285, 81] on div "single-neutral-actions-information Applicants" at bounding box center [289, 84] width 51 height 10
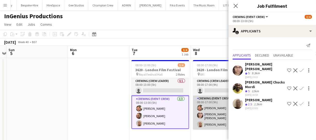
click at [207, 105] on app-card-role "Crewing (Event Crew) 3/3 08:00-17:00 (9h) Adam McCarter Ells Jones Stephen Lyle" at bounding box center [222, 113] width 58 height 34
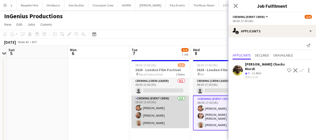
click at [175, 103] on app-card-role "Crewing (Event Crew) 3/3 08:00-13:00 (5h) Adam McCarter Ben Turner Stephen Lyle" at bounding box center [160, 112] width 58 height 32
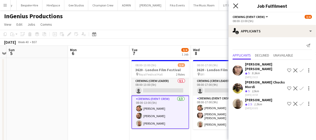
click at [237, 6] on icon "Close pop-in" at bounding box center [235, 5] width 5 height 5
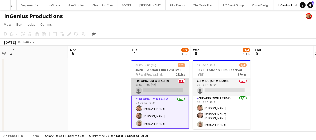
click at [157, 87] on app-card-role "Crewing (Crew Leader) 0/1 08:00-13:00 (5h) single-neutral-actions" at bounding box center [160, 86] width 58 height 17
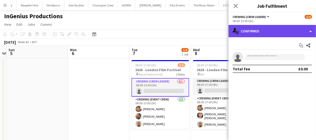
click at [258, 34] on div "single-neutral-actions-check-2 Confirmed" at bounding box center [271, 31] width 87 height 12
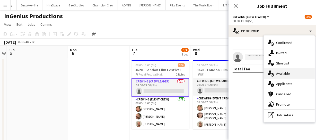
click at [278, 77] on div "single-neutral-actions-upload Available" at bounding box center [289, 73] width 51 height 10
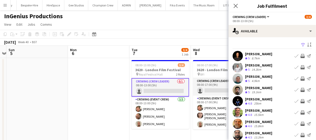
click at [301, 67] on app-icon "Invite crew" at bounding box center [303, 67] width 4 height 4
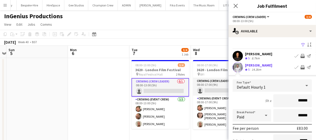
drag, startPoint x: 306, startPoint y: 100, endPoint x: 249, endPoint y: 96, distance: 56.7
click at [248, 96] on div "5h x ******" at bounding box center [272, 100] width 79 height 13
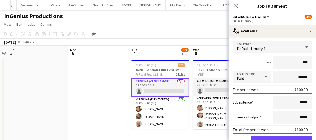
scroll to position [47, 0]
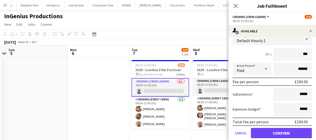
type input "******"
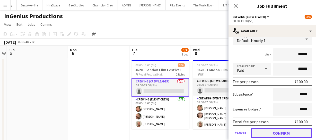
click at [285, 134] on button "Confirm" at bounding box center [281, 133] width 61 height 10
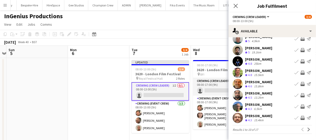
scroll to position [40, 0]
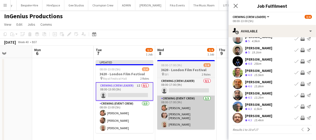
drag, startPoint x: 202, startPoint y: 104, endPoint x: 150, endPoint y: 99, distance: 52.7
click at [147, 99] on app-calendar-viewport "Thu 2 Fri 3 Sat 4 Sun 5 Mon 6 Tue 7 3/4 1 Job Wed 8 3/4 1 Job Thu 9 Fri 10 Sat …" at bounding box center [158, 96] width 316 height 101
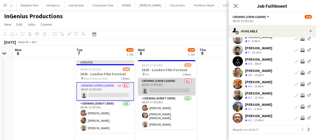
click at [162, 92] on app-card-role "Crewing (Crew Leader) 0/1 08:00-17:00 (9h) single-neutral-actions" at bounding box center [167, 86] width 58 height 17
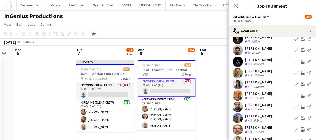
scroll to position [40, 0]
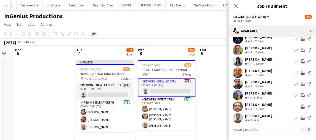
click at [307, 128] on app-icon "Next" at bounding box center [309, 130] width 4 height 4
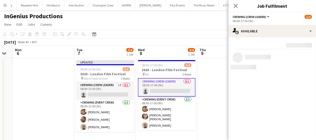
scroll to position [0, 0]
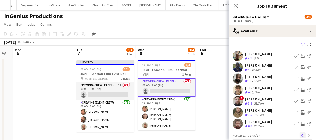
click at [301, 137] on app-icon "Previous" at bounding box center [303, 136] width 4 height 4
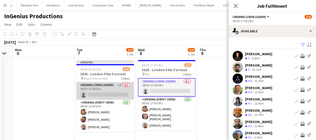
click at [114, 92] on app-card-role "Crewing (Crew Leader) 1I 0/1 08:00-13:00 (5h) single-neutral-actions" at bounding box center [105, 90] width 58 height 17
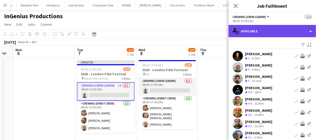
click at [264, 26] on div "single-neutral-actions-upload Available" at bounding box center [271, 31] width 87 height 12
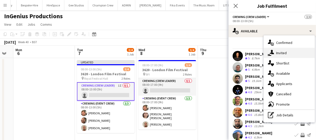
click at [280, 52] on span "Invited" at bounding box center [281, 53] width 11 height 5
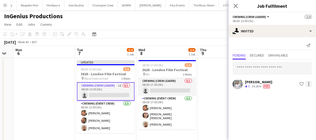
click at [309, 86] on div at bounding box center [309, 84] width 6 height 6
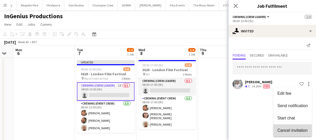
click at [296, 128] on span "Cancel invitation" at bounding box center [292, 130] width 30 height 4
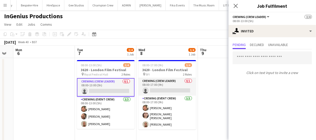
click at [98, 90] on app-card-role "Crewing (Crew Leader) 0/1 08:00-13:00 (5h) single-neutral-actions" at bounding box center [106, 87] width 58 height 19
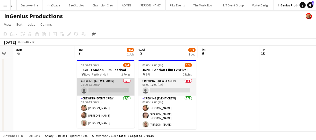
click at [99, 90] on app-card-role "Crewing (Crew Leader) 0/1 08:00-13:00 (5h) single-neutral-actions" at bounding box center [106, 86] width 58 height 17
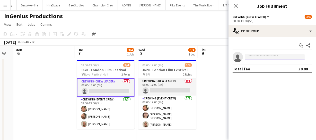
click at [260, 56] on input at bounding box center [275, 57] width 60 height 6
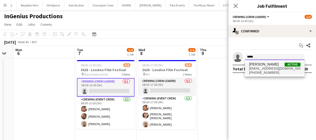
type input "*****"
click at [268, 71] on span "+447709295702" at bounding box center [274, 73] width 51 height 4
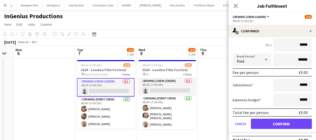
scroll to position [53, 0]
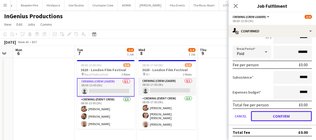
click at [279, 113] on button "Confirm" at bounding box center [281, 116] width 61 height 10
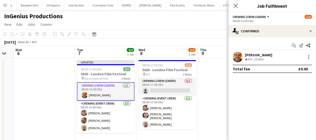
scroll to position [0, 0]
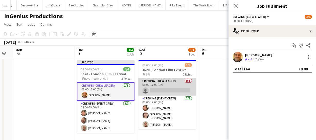
click at [165, 90] on app-card-role "Crewing (Crew Leader) 0/1 08:00-17:00 (9h) single-neutral-actions" at bounding box center [167, 86] width 58 height 17
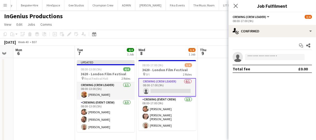
click at [162, 91] on app-card-role "Crewing (Crew Leader) 0/1 08:00-17:00 (9h) single-neutral-actions" at bounding box center [167, 87] width 58 height 19
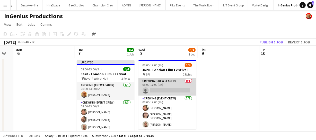
click at [162, 91] on app-card-role "Crewing (Crew Leader) 0/1 08:00-17:00 (9h) single-neutral-actions" at bounding box center [167, 86] width 58 height 17
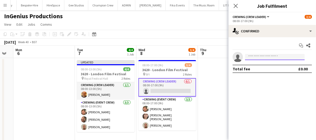
click at [256, 58] on input at bounding box center [275, 57] width 60 height 6
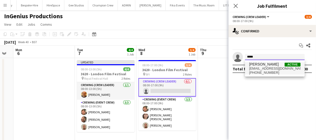
type input "*****"
click at [252, 68] on span "beepking@gmail.com" at bounding box center [274, 69] width 51 height 4
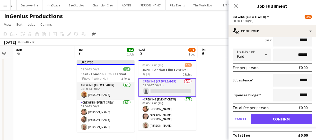
scroll to position [53, 0]
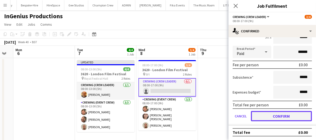
click at [285, 115] on button "Confirm" at bounding box center [281, 116] width 61 height 10
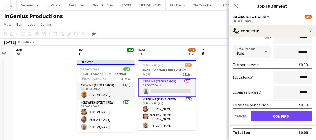
scroll to position [0, 0]
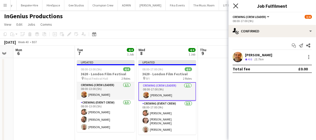
click at [236, 7] on icon "Close pop-in" at bounding box center [235, 5] width 5 height 5
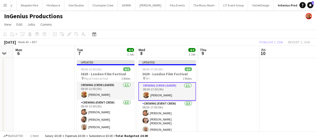
click at [267, 40] on div "Publish 1 job Revert 1 job" at bounding box center [284, 42] width 63 height 7
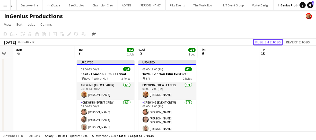
click at [267, 40] on button "Publish 2 jobs" at bounding box center [268, 42] width 30 height 7
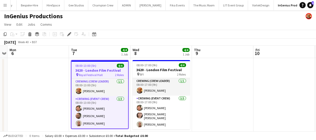
click at [92, 70] on h3 "3620 - London Film Festival" at bounding box center [100, 70] width 57 height 5
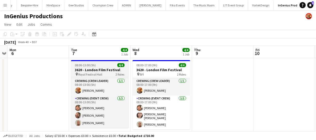
click at [92, 67] on app-job-card "08:00-13:00 (5h) 4/4 3620 - London Film Festival pin Royal Festival Hall 2 Role…" at bounding box center [100, 94] width 58 height 68
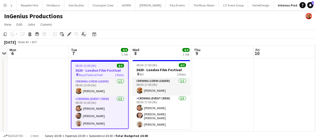
click at [82, 35] on icon at bounding box center [83, 33] width 2 height 3
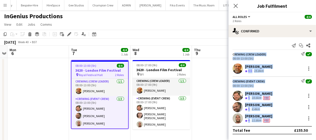
drag, startPoint x: 233, startPoint y: 53, endPoint x: 290, endPoint y: 121, distance: 88.4
click at [290, 121] on app-confirmed-crew "Crewing (Crew Leader) Send notification check 08:00-13:00 (5h) [PERSON_NAME] Cr…" at bounding box center [271, 93] width 87 height 82
copy app-confirmed-crew "Crewing (Crew Leader) Send notification check 08:00-13:00 (5h) [PERSON_NAME] Cr…"
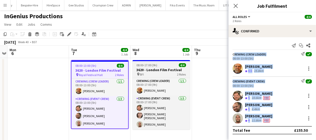
click at [152, 72] on h3 "3620 - London Film Festival" at bounding box center [162, 70] width 58 height 5
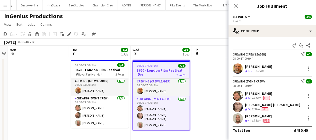
drag, startPoint x: 231, startPoint y: 52, endPoint x: 271, endPoint y: 119, distance: 78.2
click at [271, 119] on app-confirmed-crew "Crewing (Crew Leader) Send notification check 08:00-17:00 (9h) [PERSON_NAME] Cr…" at bounding box center [271, 93] width 87 height 82
copy app-confirmed-crew "Crewing (Crew Leader) Send notification check 08:00-17:00 (9h) [PERSON_NAME] Cr…"
click at [239, 104] on app-user-avatar at bounding box center [238, 107] width 10 height 10
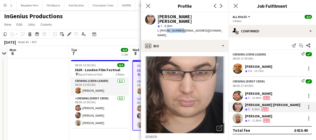
drag, startPoint x: 164, startPoint y: 24, endPoint x: 179, endPoint y: 24, distance: 14.7
click at [179, 29] on span "t. [PHONE_NUMBER]" at bounding box center [170, 31] width 27 height 4
copy span "7454492751"
click at [145, 6] on app-icon "Close pop-in" at bounding box center [148, 5] width 7 height 7
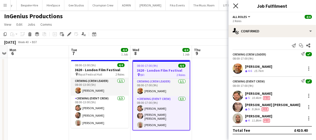
click at [234, 7] on icon at bounding box center [235, 5] width 5 height 5
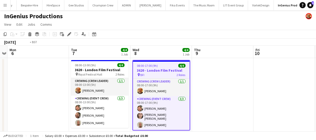
drag, startPoint x: 242, startPoint y: 107, endPoint x: 161, endPoint y: 105, distance: 80.8
click at [178, 105] on app-calendar-viewport "Fri 3 Sat 4 Sun 5 Mon 6 Tue 7 4/4 1 Job Wed 8 4/4 1 Job Thu 9 Fri 10 Sat 11 Sun…" at bounding box center [158, 96] width 316 height 101
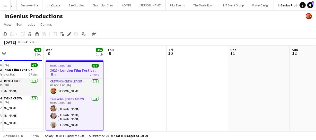
click at [214, 100] on app-calendar-viewport "Sun 5 Mon 6 Tue 7 4/4 1 Job Wed 8 4/4 1 Job Thu 9 Fri 10 Sat 11 Sun 12 Mon 13 T…" at bounding box center [158, 96] width 316 height 101
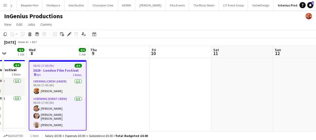
click at [142, 87] on app-calendar-viewport "Sun 5 Mon 6 Tue 7 4/4 1 Job Wed 8 4/4 1 Job Thu 9 Fri 10 Sat 11 Sun 12 Mon 13 T…" at bounding box center [158, 96] width 316 height 101
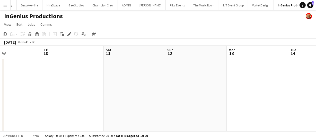
drag, startPoint x: 163, startPoint y: 91, endPoint x: 233, endPoint y: 93, distance: 70.3
click at [218, 93] on app-calendar-viewport "Tue 7 4/4 1 Job Wed 8 4/4 1 Job Thu 9 Fri 10 Sat 11 Sun 12 Mon 13 Tue 14 Wed 15…" at bounding box center [158, 96] width 316 height 101
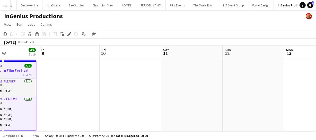
drag, startPoint x: 166, startPoint y: 93, endPoint x: 223, endPoint y: 95, distance: 57.2
click at [181, 94] on app-calendar-viewport "Mon 6 Tue 7 4/4 1 Job Wed 8 4/4 1 Job Thu 9 Fri 10 Sat 11 Sun 12 Mon 13 Tue 14 …" at bounding box center [158, 96] width 316 height 101
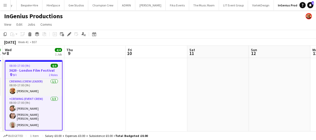
click at [202, 93] on app-calendar-viewport "Mon 6 Tue 7 4/4 1 Job Wed 8 4/4 1 Job Thu 9 Fri 10 Sat 11 Sun 12 Mon 13 Tue 14 …" at bounding box center [158, 96] width 316 height 101
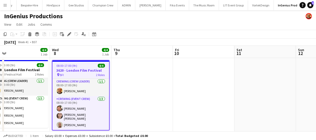
drag, startPoint x: 208, startPoint y: 94, endPoint x: 252, endPoint y: 93, distance: 43.5
click at [239, 93] on app-calendar-viewport "Sun 5 Mon 6 Tue 7 4/4 1 Job Wed 8 4/4 1 Job Thu 9 Fri 10 Sat 11 Sun 12 Mon 13 T…" at bounding box center [158, 96] width 316 height 101
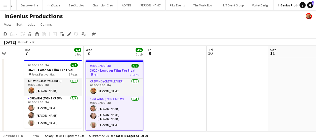
click at [268, 92] on app-calendar-viewport "Sat 4 Sun 5 Mon 6 Tue 7 4/4 1 Job Wed 8 4/4 1 Job Thu 9 Fri 10 Sat 11 Sun 12 Mo…" at bounding box center [158, 96] width 316 height 101
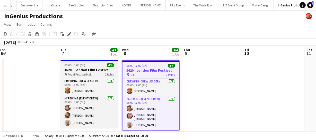
click at [79, 67] on span "08:00-13:00 (5h)" at bounding box center [75, 65] width 21 height 4
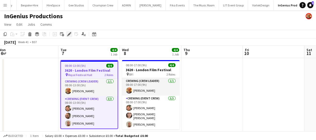
click at [67, 33] on icon "Edit" at bounding box center [69, 34] width 4 height 4
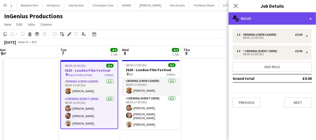
click at [275, 19] on div "multiple-users-add Roles" at bounding box center [271, 18] width 87 height 12
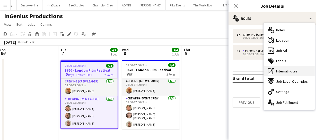
click at [289, 71] on span "Internal notes" at bounding box center [286, 71] width 21 height 5
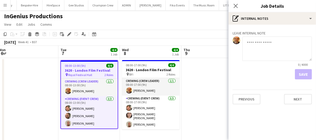
click at [246, 44] on textarea at bounding box center [276, 49] width 69 height 24
type textarea "**********"
click at [89, 67] on div "08:00-13:00 (5h) 4/4" at bounding box center [89, 66] width 57 height 4
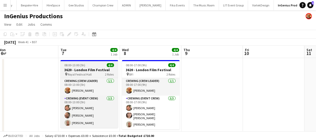
click at [96, 75] on div "pin Royal Festival Hall 2 Roles" at bounding box center [89, 74] width 58 height 4
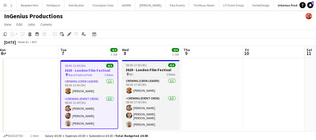
click at [137, 73] on div "pin BFI 2 Roles" at bounding box center [151, 74] width 58 height 4
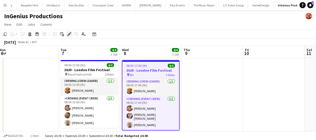
click at [68, 33] on icon "Edit" at bounding box center [69, 34] width 4 height 4
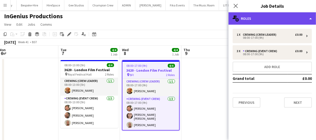
click at [261, 23] on div "multiple-users-add Roles" at bounding box center [271, 18] width 87 height 12
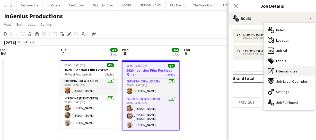
click at [285, 71] on span "Internal notes" at bounding box center [286, 71] width 21 height 5
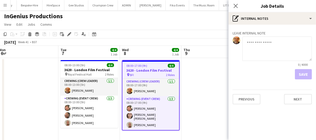
click at [253, 47] on textarea at bounding box center [276, 49] width 69 height 24
paste textarea "**********"
click at [271, 43] on textarea "**********" at bounding box center [276, 49] width 69 height 24
paste textarea "**********"
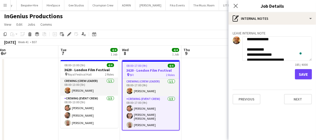
scroll to position [0, 0]
type textarea "**********"
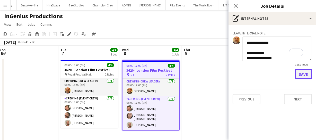
click at [301, 76] on button "Save" at bounding box center [303, 74] width 17 height 10
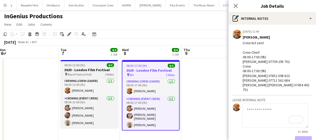
click at [89, 68] on h3 "3620 - London Film Festival" at bounding box center [89, 70] width 58 height 5
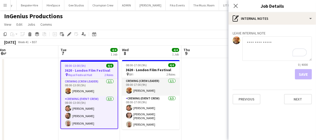
click at [252, 44] on textarea "To enrich screen reader interactions, please activate Accessibility in Grammarl…" at bounding box center [276, 49] width 69 height 24
click at [270, 43] on textarea "**********" at bounding box center [276, 49] width 69 height 24
paste textarea "**********"
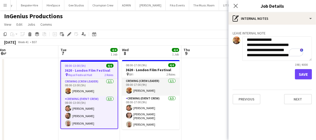
scroll to position [45, 0]
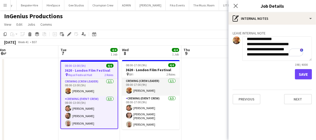
type textarea "**********"
click at [301, 74] on button "Save" at bounding box center [303, 74] width 17 height 10
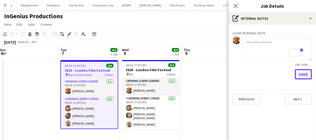
scroll to position [0, 0]
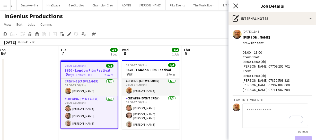
click at [234, 5] on icon "Close pop-in" at bounding box center [235, 5] width 5 height 5
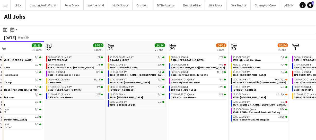
drag, startPoint x: 189, startPoint y: 116, endPoint x: 110, endPoint y: 118, distance: 78.8
click at [110, 118] on app-calendar-viewport "Tue 23 20/20 7 Jobs Wed 24 43/43 10 Jobs Thu 25 66/68 11 Jobs Fri 26 21/21 10 J…" at bounding box center [158, 93] width 316 height 104
drag, startPoint x: 167, startPoint y: 116, endPoint x: 151, endPoint y: 116, distance: 16.0
click at [152, 116] on app-calendar-viewport "Tue 23 20/20 7 Jobs Wed 24 43/43 10 Jobs Thu 25 66/68 11 Jobs Fri 26 21/21 10 J…" at bounding box center [158, 93] width 316 height 104
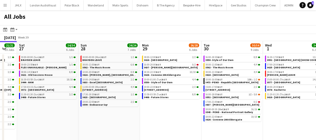
drag, startPoint x: 150, startPoint y: 116, endPoint x: 127, endPoint y: 115, distance: 23.2
click at [127, 115] on app-calendar-viewport "Tue 23 20/20 7 Jobs Wed 24 43/43 10 Jobs Thu 25 66/68 11 Jobs Fri 26 21/21 10 J…" at bounding box center [158, 93] width 316 height 104
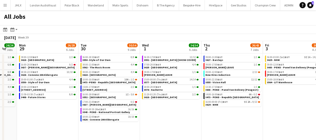
scroll to position [0, 134]
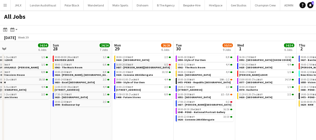
click at [140, 69] on link "16:00-20:00 BST 0/2 3637 - [PERSON_NAME][GEOGRAPHIC_DATA]" at bounding box center [143, 66] width 55 height 6
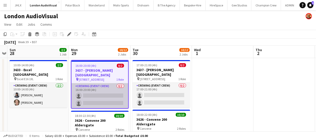
click at [104, 90] on app-card-role "Crewing (Event Crew) 0/2 16:00-20:00 (4h) single-neutral-actions single-neutral…" at bounding box center [100, 95] width 57 height 25
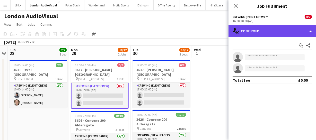
click at [280, 36] on div "single-neutral-actions-check-2 Confirmed" at bounding box center [271, 31] width 87 height 12
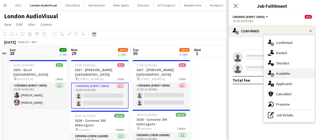
click at [287, 71] on div "single-neutral-actions-upload Available" at bounding box center [289, 73] width 51 height 10
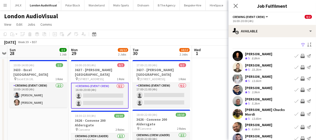
click at [301, 80] on app-icon "Invite crew" at bounding box center [303, 79] width 4 height 4
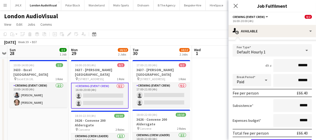
scroll to position [70, 0]
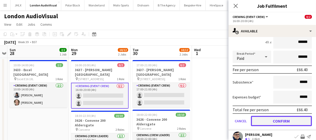
click at [276, 118] on button "Confirm" at bounding box center [281, 121] width 61 height 10
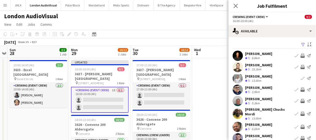
scroll to position [0, 0]
click at [301, 67] on app-icon "Invite crew" at bounding box center [303, 67] width 4 height 4
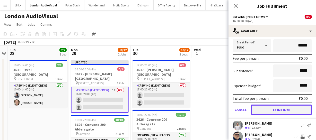
click at [277, 110] on button "Confirm" at bounding box center [281, 110] width 61 height 10
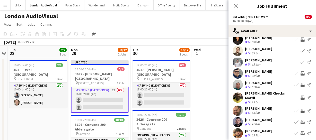
scroll to position [23, 0]
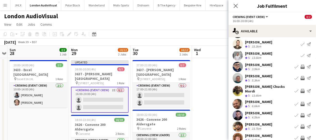
click at [301, 102] on app-icon "Invite crew" at bounding box center [303, 104] width 4 height 4
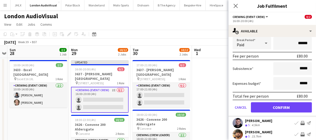
scroll to position [140, 0]
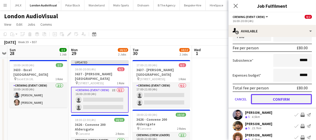
click at [288, 97] on button "Confirm" at bounding box center [281, 99] width 61 height 10
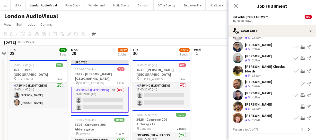
scroll to position [40, 0]
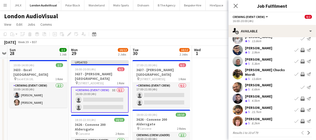
click at [301, 97] on app-icon "Invite crew" at bounding box center [303, 99] width 4 height 4
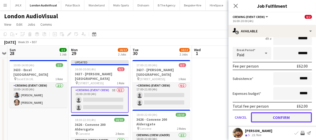
click at [292, 113] on button "Confirm" at bounding box center [281, 117] width 61 height 10
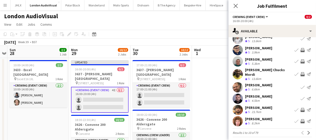
click at [301, 119] on app-icon "Invite crew" at bounding box center [303, 121] width 4 height 4
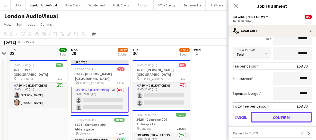
click at [282, 115] on button "Confirm" at bounding box center [281, 117] width 61 height 10
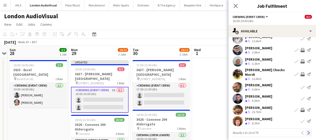
click at [307, 131] on app-icon "Next" at bounding box center [309, 133] width 4 height 4
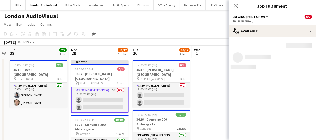
scroll to position [0, 0]
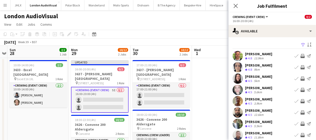
click at [300, 58] on button "Invite crew" at bounding box center [303, 56] width 6 height 6
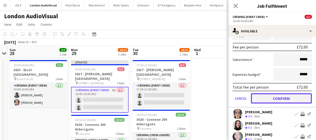
click at [291, 95] on button "Confirm" at bounding box center [281, 98] width 61 height 10
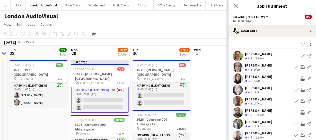
click at [301, 101] on app-icon "Invite crew" at bounding box center [303, 101] width 4 height 4
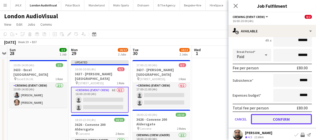
click at [293, 114] on button "Confirm" at bounding box center [281, 119] width 61 height 10
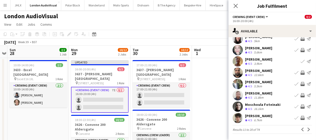
scroll to position [40, 0]
click at [300, 120] on button "Invite crew" at bounding box center [303, 118] width 6 height 6
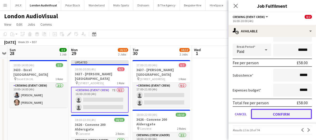
click at [299, 115] on button "Confirm" at bounding box center [281, 114] width 61 height 10
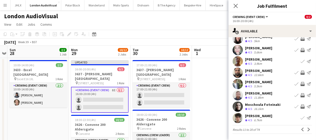
click at [301, 85] on app-icon "Invite crew" at bounding box center [303, 84] width 4 height 4
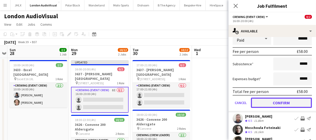
click at [295, 102] on button "Confirm" at bounding box center [281, 103] width 61 height 10
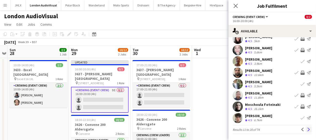
click at [307, 128] on app-icon "Next" at bounding box center [309, 130] width 4 height 4
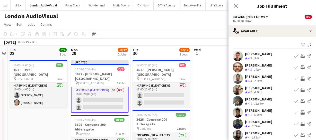
click at [301, 90] on app-icon "Invite crew" at bounding box center [303, 90] width 4 height 4
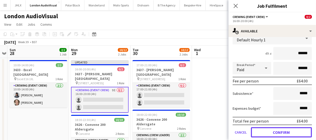
click at [293, 132] on button "Confirm" at bounding box center [281, 132] width 61 height 10
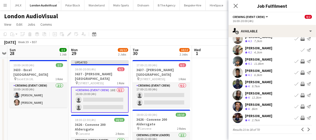
scroll to position [40, 0]
click at [301, 61] on app-icon "Invite crew" at bounding box center [303, 61] width 4 height 4
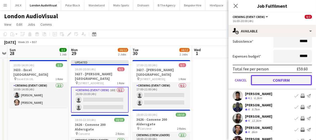
click at [293, 83] on button "Confirm" at bounding box center [281, 80] width 61 height 10
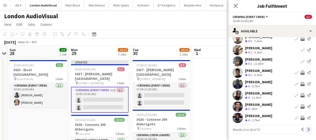
click at [307, 128] on button "Next" at bounding box center [309, 130] width 6 height 6
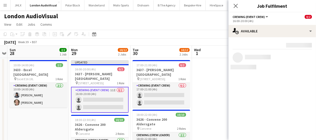
scroll to position [0, 0]
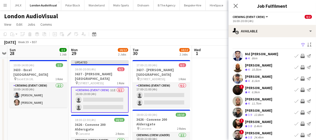
click at [301, 102] on app-icon "Invite crew" at bounding box center [303, 101] width 4 height 4
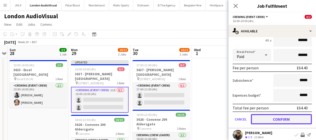
click at [295, 118] on button "Confirm" at bounding box center [281, 119] width 61 height 10
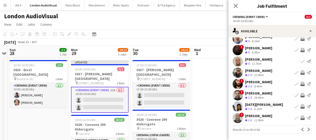
scroll to position [40, 0]
click at [301, 73] on app-icon "Invite crew" at bounding box center [303, 73] width 4 height 4
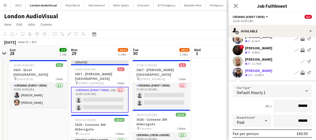
scroll to position [87, 0]
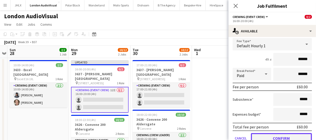
click at [291, 134] on button "Confirm" at bounding box center [281, 138] width 61 height 10
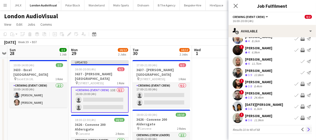
click at [307, 128] on app-icon "Next" at bounding box center [309, 130] width 4 height 4
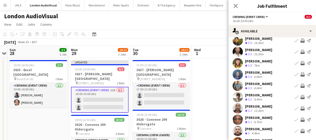
scroll to position [23, 0]
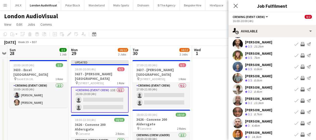
click at [301, 101] on app-icon "Invite crew" at bounding box center [303, 101] width 4 height 4
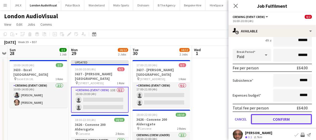
click at [295, 119] on button "Confirm" at bounding box center [281, 119] width 61 height 10
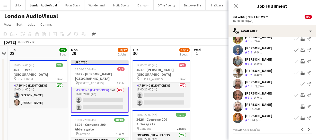
scroll to position [40, 0]
click at [301, 107] on app-icon "Invite crew" at bounding box center [303, 107] width 4 height 4
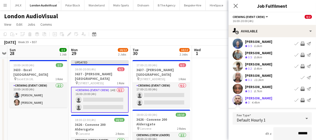
scroll to position [116, 0]
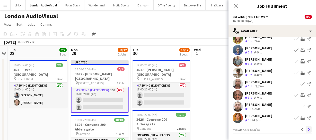
click at [307, 130] on app-icon "Next" at bounding box center [309, 130] width 4 height 4
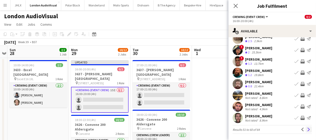
click at [306, 127] on button "Next" at bounding box center [309, 130] width 6 height 6
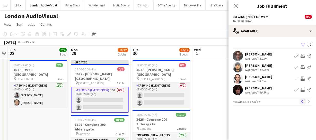
click at [302, 102] on app-icon "Previous" at bounding box center [303, 102] width 4 height 4
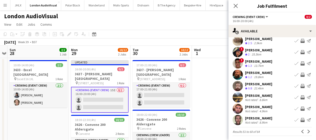
scroll to position [40, 0]
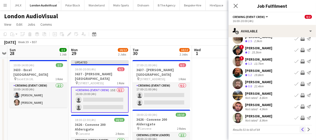
click at [302, 128] on button "Previous" at bounding box center [303, 130] width 6 height 6
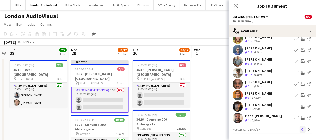
click at [301, 129] on app-icon "Previous" at bounding box center [303, 130] width 4 height 4
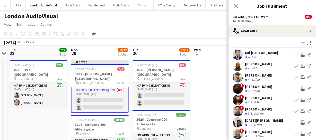
scroll to position [0, 0]
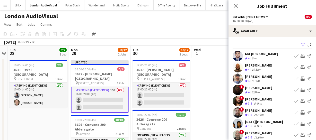
click at [301, 78] on app-icon "Invite crew" at bounding box center [303, 79] width 4 height 4
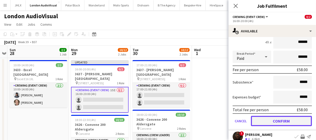
click at [292, 118] on button "Confirm" at bounding box center [281, 121] width 61 height 10
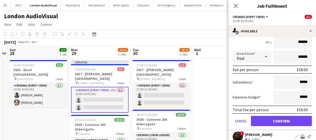
scroll to position [40, 0]
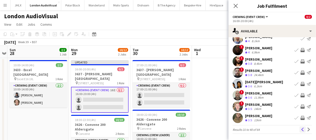
click at [301, 128] on app-icon "Previous" at bounding box center [303, 130] width 4 height 4
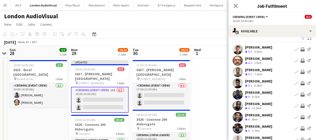
scroll to position [0, 0]
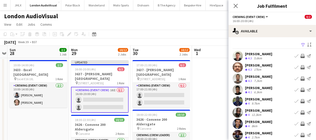
click at [301, 78] on app-icon "Invite crew" at bounding box center [303, 79] width 4 height 4
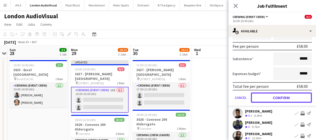
click at [292, 98] on button "Confirm" at bounding box center [281, 98] width 61 height 10
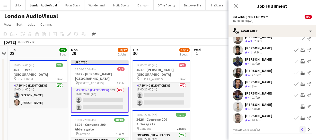
click at [301, 128] on app-icon "Previous" at bounding box center [303, 130] width 4 height 4
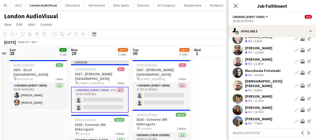
click at [301, 84] on app-icon "Invite crew" at bounding box center [303, 86] width 4 height 4
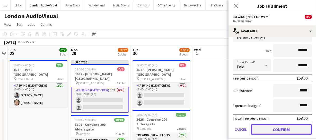
click at [293, 129] on button "Confirm" at bounding box center [281, 130] width 61 height 10
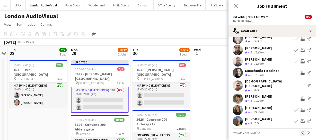
click at [301, 131] on app-icon "Previous" at bounding box center [303, 133] width 4 height 4
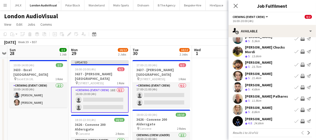
click at [301, 97] on app-icon "Invite crew" at bounding box center [303, 99] width 4 height 4
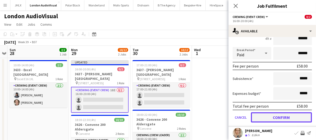
click at [296, 112] on button "Confirm" at bounding box center [281, 117] width 61 height 10
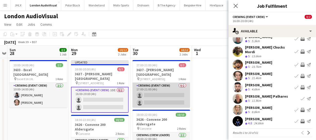
click at [178, 89] on app-card-role "Crewing (Event Crew) 0/2 17:00-21:00 (4h) single-neutral-actions single-neutral…" at bounding box center [162, 95] width 58 height 25
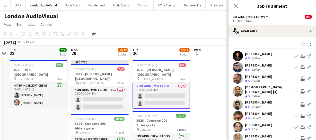
click at [301, 79] on app-icon "Invite crew" at bounding box center [303, 79] width 4 height 4
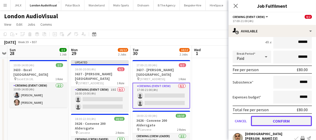
click at [290, 123] on button "Confirm" at bounding box center [281, 121] width 61 height 10
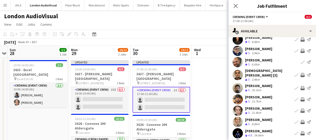
click at [300, 85] on button "Invite crew" at bounding box center [303, 88] width 6 height 6
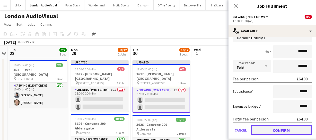
click at [293, 128] on button "Confirm" at bounding box center [281, 130] width 61 height 10
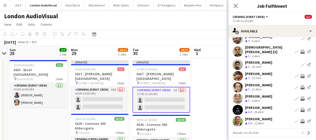
click at [301, 119] on app-icon "Invite crew" at bounding box center [303, 121] width 4 height 4
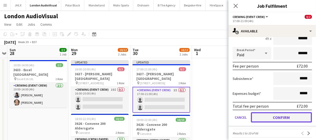
click at [297, 116] on button "Confirm" at bounding box center [281, 117] width 61 height 10
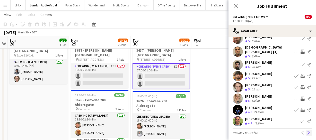
click at [307, 131] on app-icon "Next" at bounding box center [309, 133] width 4 height 4
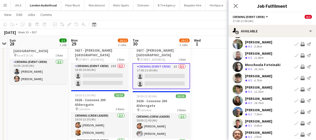
click at [301, 76] on app-icon "Invite crew" at bounding box center [303, 78] width 4 height 4
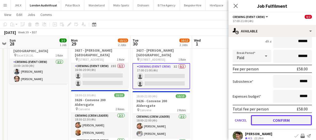
click at [285, 119] on button "Confirm" at bounding box center [281, 120] width 61 height 10
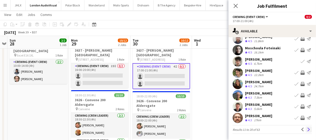
click at [307, 130] on app-icon "Next" at bounding box center [309, 130] width 4 height 4
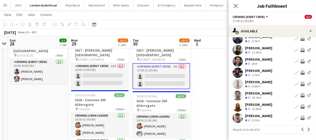
click at [301, 116] on app-icon "Invite crew" at bounding box center [303, 118] width 4 height 4
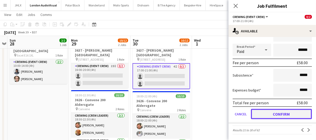
click at [298, 116] on button "Confirm" at bounding box center [281, 114] width 61 height 10
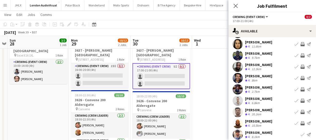
click at [301, 112] on app-icon "Invite crew" at bounding box center [303, 112] width 4 height 4
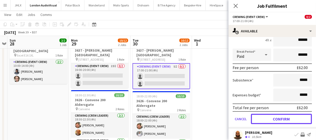
click at [297, 117] on button "Confirm" at bounding box center [281, 119] width 61 height 10
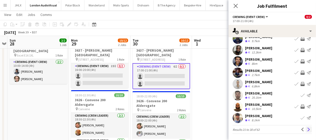
click at [307, 128] on app-icon "Next" at bounding box center [309, 130] width 4 height 4
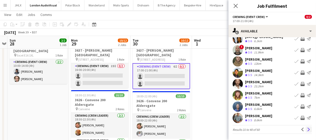
click at [306, 127] on button "Next" at bounding box center [309, 130] width 6 height 6
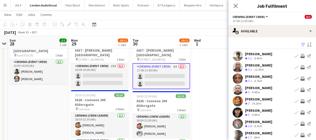
click at [301, 67] on app-icon "Invite crew" at bounding box center [303, 67] width 4 height 4
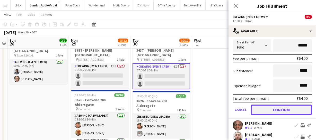
click at [296, 111] on button "Confirm" at bounding box center [281, 110] width 61 height 10
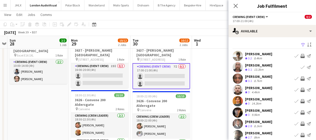
click at [301, 55] on app-icon "Invite crew" at bounding box center [303, 56] width 4 height 4
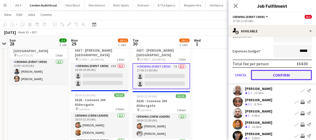
click at [294, 73] on button "Confirm" at bounding box center [281, 75] width 61 height 10
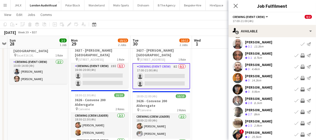
click at [301, 67] on app-icon "Invite crew" at bounding box center [303, 67] width 4 height 4
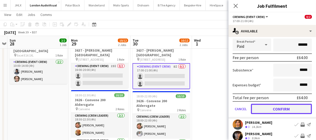
click at [298, 108] on button "Confirm" at bounding box center [281, 109] width 61 height 10
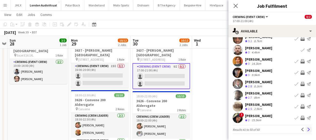
click at [307, 128] on app-icon "Next" at bounding box center [309, 130] width 4 height 4
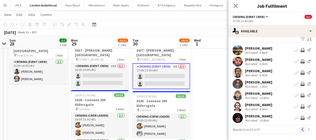
click at [301, 128] on app-icon "Previous" at bounding box center [303, 130] width 4 height 4
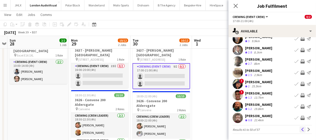
click at [301, 131] on app-icon "Previous" at bounding box center [303, 130] width 4 height 4
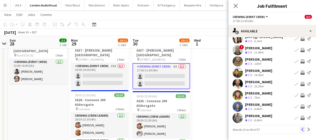
click at [300, 127] on button "Previous" at bounding box center [303, 130] width 6 height 6
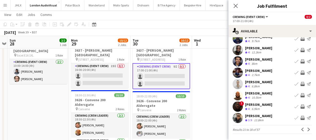
click at [301, 118] on app-icon "Invite crew" at bounding box center [303, 118] width 4 height 4
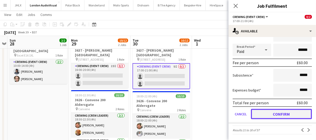
click at [298, 112] on button "Confirm" at bounding box center [281, 114] width 61 height 10
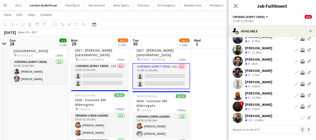
click at [301, 127] on button "Previous" at bounding box center [303, 130] width 6 height 6
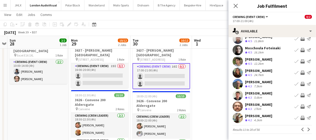
click at [301, 117] on app-icon "Invite crew" at bounding box center [303, 118] width 4 height 4
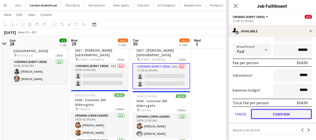
click at [294, 111] on button "Confirm" at bounding box center [281, 114] width 61 height 10
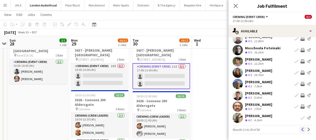
click at [301, 128] on app-icon "Previous" at bounding box center [303, 130] width 4 height 4
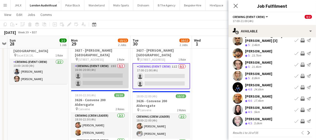
click at [108, 68] on app-card-role "Crewing (Event Crew) 19I 0/2 16:00-20:00 (4h) single-neutral-actions single-neu…" at bounding box center [100, 75] width 58 height 25
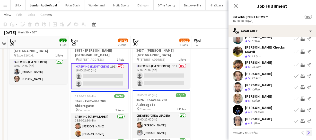
click at [307, 131] on app-icon "Next" at bounding box center [309, 133] width 4 height 4
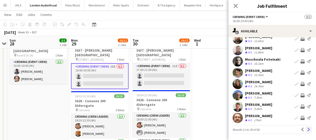
click at [307, 129] on app-icon "Next" at bounding box center [309, 130] width 4 height 4
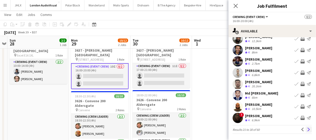
click at [307, 128] on app-icon "Next" at bounding box center [309, 130] width 4 height 4
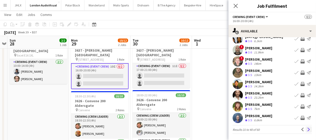
click at [307, 129] on app-icon "Next" at bounding box center [309, 130] width 4 height 4
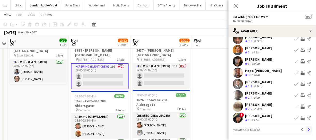
click at [307, 128] on app-icon "Next" at bounding box center [309, 130] width 4 height 4
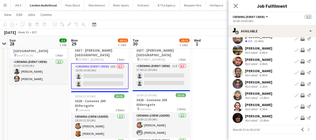
click at [112, 76] on app-card-role "Crewing (Event Crew) 19I 0/2 16:00-20:00 (4h) single-neutral-actions single-neu…" at bounding box center [100, 76] width 58 height 26
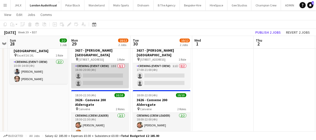
click at [112, 76] on app-card-role "Crewing (Event Crew) 19I 0/2 16:00-20:00 (4h) single-neutral-actions single-neu…" at bounding box center [100, 75] width 58 height 25
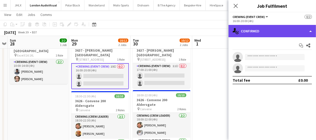
click at [275, 29] on div "single-neutral-actions-check-2 Confirmed" at bounding box center [271, 31] width 87 height 12
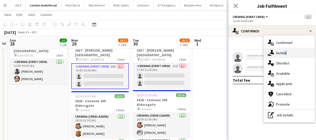
click at [283, 54] on span "Invited" at bounding box center [281, 53] width 11 height 5
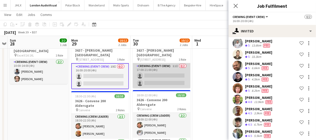
click at [165, 71] on app-card-role "Crewing (Event Crew) 11I 0/2 17:00-21:00 (4h) single-neutral-actions single-neu…" at bounding box center [162, 75] width 58 height 25
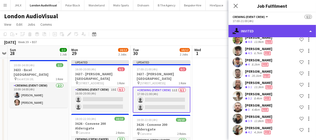
click at [279, 34] on div "single-neutral-actions-share-1 Invited" at bounding box center [271, 31] width 87 height 12
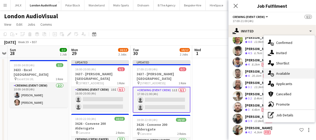
click at [284, 72] on span "Available" at bounding box center [283, 73] width 14 height 5
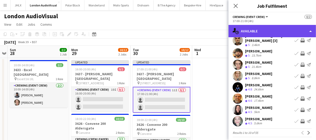
click at [279, 27] on div "single-neutral-actions-upload Available" at bounding box center [271, 31] width 87 height 12
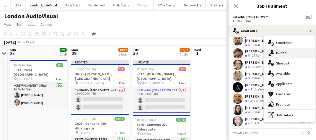
click at [284, 51] on span "Invited" at bounding box center [281, 53] width 11 height 5
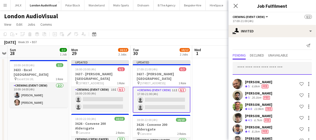
click at [262, 71] on input "text" at bounding box center [272, 68] width 79 height 13
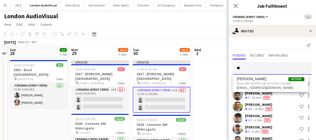
type input "*"
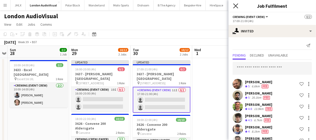
click at [234, 5] on icon "Close pop-in" at bounding box center [235, 5] width 5 height 5
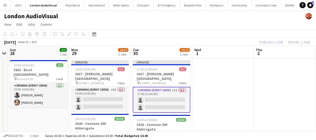
click at [267, 42] on div "Publish 1 job Revert 1 job" at bounding box center [284, 42] width 63 height 7
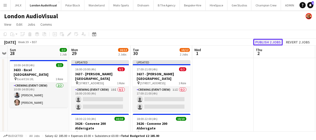
click at [267, 42] on button "Publish 2 jobs" at bounding box center [268, 42] width 30 height 7
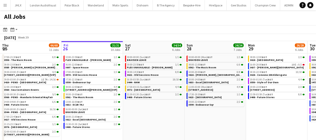
click at [203, 119] on app-calendar-viewport "Tue 23 20/20 7 Jobs Wed 24 43/43 10 Jobs Thu 25 66/68 11 Jobs Fri 26 21/21 10 J…" at bounding box center [158, 93] width 316 height 104
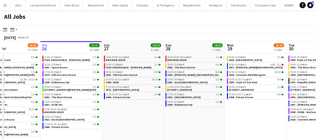
drag, startPoint x: 219, startPoint y: 126, endPoint x: 185, endPoint y: 119, distance: 34.0
click at [186, 118] on app-calendar-viewport "Tue 23 20/20 7 Jobs Wed 24 43/43 10 Jobs Thu 25 66/68 11 Jobs Fri 26 21/21 10 J…" at bounding box center [158, 93] width 316 height 104
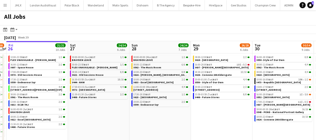
click at [149, 104] on app-calendar-viewport "Tue 23 20/20 7 Jobs Wed 24 43/43 10 Jobs Thu 25 66/68 11 Jobs Fri 26 21/21 10 J…" at bounding box center [158, 93] width 316 height 104
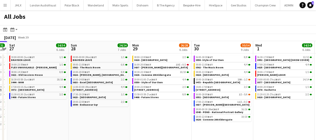
click at [139, 105] on app-calendar-viewport "Tue 23 20/20 7 Jobs Wed 24 43/43 10 Jobs Thu 25 66/68 11 Jobs Fri 26 21/21 10 J…" at bounding box center [158, 93] width 316 height 104
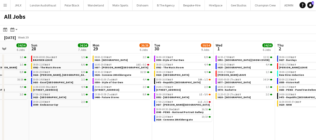
click at [187, 116] on app-calendar-viewport "Thu 25 66/68 11 Jobs Fri 26 21/21 10 Jobs Sat 27 34/34 6 Jobs Sun 28 24/24 7 Jo…" at bounding box center [158, 93] width 316 height 104
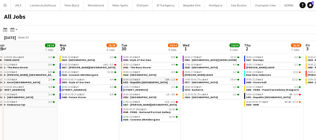
click at [134, 82] on span "3473 - Republic [GEOGRAPHIC_DATA]" at bounding box center [145, 82] width 45 height 3
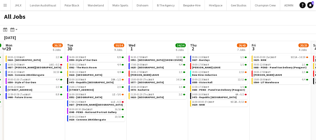
scroll to position [0, 140]
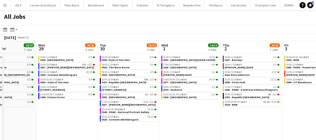
drag, startPoint x: 226, startPoint y: 116, endPoint x: 205, endPoint y: 108, distance: 22.8
click at [205, 108] on app-calendar-viewport "Fri 26 21/21 10 Jobs Sat 27 34/34 6 Jobs Sun 28 24/24 7 Jobs Mon 29 26/28 6 Job…" at bounding box center [158, 93] width 316 height 104
drag, startPoint x: 82, startPoint y: 116, endPoint x: 143, endPoint y: 113, distance: 60.5
click at [137, 115] on app-calendar-viewport "Fri 26 21/21 10 Jobs Sat 27 34/34 6 Jobs Sun 28 24/24 7 Jobs Mon 29 26/28 6 Job…" at bounding box center [158, 93] width 316 height 104
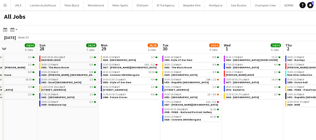
drag, startPoint x: 114, startPoint y: 116, endPoint x: 163, endPoint y: 116, distance: 49.7
click at [172, 120] on app-calendar-viewport "Thu 25 66/68 11 Jobs Fri 26 21/21 10 Jobs Sat 27 34/34 6 Jobs Sun 28 24/24 7 Jo…" at bounding box center [158, 93] width 316 height 104
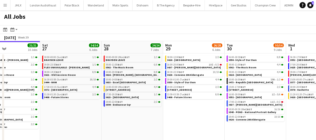
drag, startPoint x: 133, startPoint y: 117, endPoint x: 142, endPoint y: 116, distance: 9.1
click at [196, 120] on app-calendar-viewport "Wed 24 43/43 10 Jobs Thu 25 66/68 11 Jobs Fri 26 21/21 10 Jobs Sat 27 34/34 6 J…" at bounding box center [158, 93] width 316 height 104
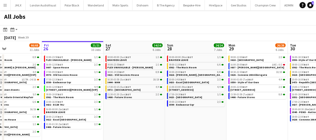
click at [192, 121] on app-calendar-viewport "Tue 23 20/20 7 Jobs Wed 24 43/43 10 Jobs Thu 25 66/68 11 Jobs Fri 26 21/21 10 J…" at bounding box center [158, 93] width 316 height 104
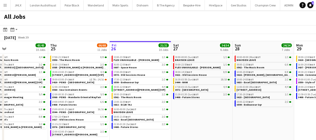
drag, startPoint x: 188, startPoint y: 120, endPoint x: 240, endPoint y: 117, distance: 52.6
click at [229, 120] on app-calendar-viewport "Mon 22 55/56 9 Jobs Tue 23 20/20 7 Jobs Wed 24 43/43 10 Jobs Thu 25 66/68 11 Jo…" at bounding box center [158, 93] width 316 height 104
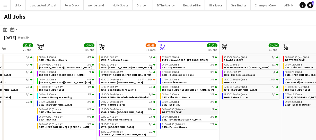
drag, startPoint x: 240, startPoint y: 120, endPoint x: 256, endPoint y: 108, distance: 20.1
click at [282, 120] on app-calendar-viewport "Sun 21 49/51 12 Jobs Mon 22 55/56 9 Jobs Tue 23 20/20 7 Jobs Wed 24 43/43 10 Jo…" at bounding box center [158, 93] width 316 height 104
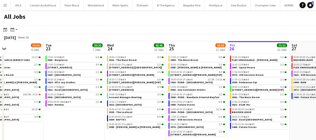
click at [170, 126] on app-all-jobs "All Jobs Date picker [DATE] [DATE] [DATE] M [DATE] T [DATE] W [DATE] T [DATE] F…" at bounding box center [158, 77] width 316 height 135
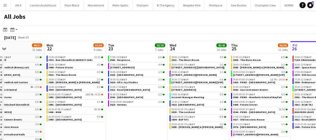
click at [201, 124] on app-calendar-viewport "Fri 19 39/40 10 Jobs Sat 20 27/28 8 Jobs Sun 21 49/51 12 Jobs Mon 22 55/56 9 Jo…" at bounding box center [158, 109] width 316 height 136
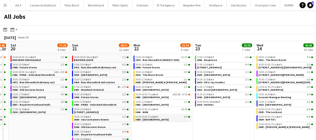
click at [233, 123] on app-calendar-viewport "Thu 18 63/64 14 Jobs Fri 19 39/40 10 Jobs Sat 20 27/28 8 Jobs Sun 21 49/51 12 J…" at bounding box center [158, 109] width 316 height 136
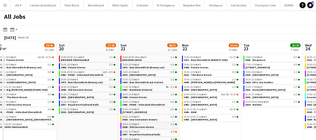
drag, startPoint x: 116, startPoint y: 128, endPoint x: 191, endPoint y: 124, distance: 75.5
click at [173, 127] on app-calendar-viewport "Wed 17 74/75 16 Jobs Thu 18 63/64 14 Jobs Fri 19 39/40 10 Jobs Sat 20 27/28 8 J…" at bounding box center [158, 109] width 316 height 136
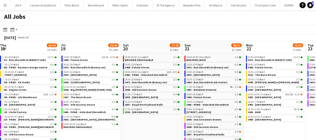
click at [187, 129] on app-all-jobs "All Jobs Date picker SEP 2025 SEP 2025 Monday M Tuesday T Wednesday W Thursday …" at bounding box center [158, 93] width 316 height 167
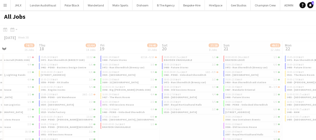
click at [212, 130] on app-calendar-viewport "Mon 15 Tue 16 56/57 16 Jobs Wed 17 74/75 16 Jobs Thu 18 63/64 14 Jobs Fri 19 39…" at bounding box center [158, 109] width 316 height 136
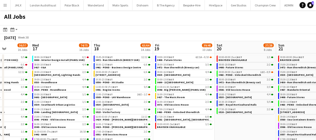
drag, startPoint x: 194, startPoint y: 130, endPoint x: 287, endPoint y: 123, distance: 92.6
click at [274, 126] on app-calendar-viewport "Sun 14 20/21 5 Jobs Mon 15 37/37 9 Jobs Tue 16 56/57 16 Jobs Wed 17 74/75 16 Jo…" at bounding box center [158, 109] width 316 height 136
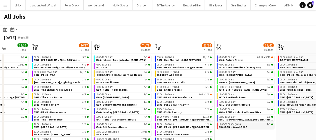
scroll to position [0, 136]
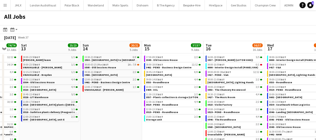
drag, startPoint x: 42, startPoint y: 127, endPoint x: 197, endPoint y: 126, distance: 154.9
click at [197, 126] on app-calendar-viewport "Thu 11 50/51 12 Jobs Fri 12 74/74 13 Jobs Sat 13 23/23 9 Jobs Sun 14 20/21 5 Jo…" at bounding box center [158, 109] width 316 height 136
click at [161, 128] on app-calendar-viewport "Thu 11 50/51 12 Jobs Fri 12 74/74 13 Jobs Sat 13 23/23 9 Jobs Sun 14 20/21 5 Jo…" at bounding box center [158, 109] width 316 height 136
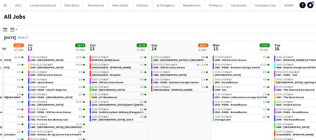
drag, startPoint x: 147, startPoint y: 130, endPoint x: 203, endPoint y: 132, distance: 55.9
click at [190, 132] on app-calendar-viewport "Tue 9 41/41 8 Jobs Wed 10 27/27 6 Jobs Thu 11 50/51 12 Jobs Fri 12 74/74 13 Job…" at bounding box center [158, 109] width 316 height 136
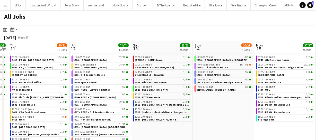
drag, startPoint x: 241, startPoint y: 140, endPoint x: 238, endPoint y: 138, distance: 3.5
click at [244, 140] on html "Menu Boards Boards Boards All jobs Status Workforce Workforce My Workforce Recr…" at bounding box center [158, 88] width 316 height 177
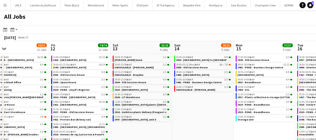
drag, startPoint x: 258, startPoint y: 135, endPoint x: 187, endPoint y: 127, distance: 71.0
click at [192, 129] on app-calendar-viewport "Mon 8 29/32 6 Jobs Tue 9 41/41 8 Jobs Wed 10 27/27 6 Jobs Thu 11 50/51 12 Jobs …" at bounding box center [158, 109] width 316 height 136
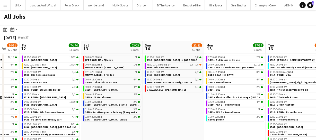
click at [172, 125] on app-calendar-viewport "Mon 8 29/32 6 Jobs Tue 9 41/41 8 Jobs Wed 10 27/27 6 Jobs Thu 11 50/51 12 Jobs …" at bounding box center [158, 109] width 316 height 136
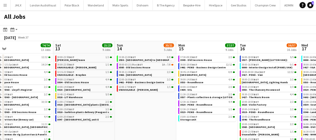
drag, startPoint x: 217, startPoint y: 132, endPoint x: 171, endPoint y: 131, distance: 45.3
click at [167, 132] on app-calendar-viewport "Wed 10 27/27 6 Jobs Thu 11 50/51 12 Jobs Fri 12 74/74 13 Jobs Sat 13 23/23 9 Jo…" at bounding box center [158, 109] width 316 height 136
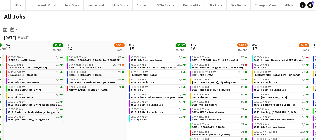
drag, startPoint x: 175, startPoint y: 132, endPoint x: 119, endPoint y: 123, distance: 56.3
click at [116, 125] on app-calendar-viewport "Wed 10 27/27 6 Jobs Thu 11 50/51 12 Jobs Fri 12 74/74 13 Jobs Sat 13 23/23 9 Jo…" at bounding box center [158, 109] width 316 height 136
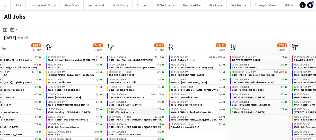
drag, startPoint x: 272, startPoint y: 128, endPoint x: 127, endPoint y: 114, distance: 145.6
click at [126, 116] on app-calendar-viewport "Sun 14 20/21 5 Jobs Mon 15 37/37 9 Jobs Tue 16 56/57 16 Jobs Wed 17 74/75 16 Jo…" at bounding box center [158, 109] width 316 height 136
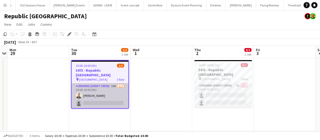
scroll to position [0, 1029]
click at [116, 96] on app-card-role "Crewing (Event Crew) 10A [DATE] 10:00-16:00 (6h) [PERSON_NAME] single-neutral-a…" at bounding box center [100, 95] width 57 height 25
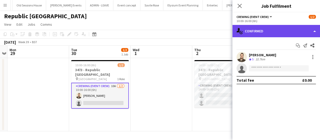
click at [287, 31] on div "single-neutral-actions-check-2 Confirmed" at bounding box center [275, 31] width 87 height 12
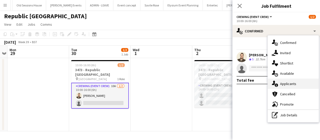
click at [286, 84] on span "Applicants" at bounding box center [288, 84] width 16 height 5
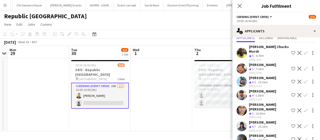
scroll to position [11, 0]
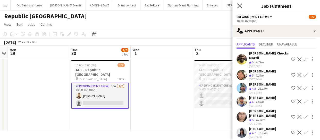
click at [240, 7] on icon "Close pop-in" at bounding box center [239, 5] width 5 height 5
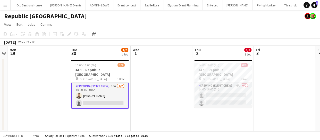
click at [107, 96] on app-card-role "Crewing (Event Crew) 10A [DATE] 10:00-16:00 (6h) [PERSON_NAME] single-neutral-a…" at bounding box center [100, 96] width 58 height 26
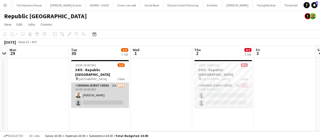
click at [107, 96] on app-card-role "Crewing (Event Crew) 10A [DATE] 10:00-16:00 (6h) [PERSON_NAME] single-neutral-a…" at bounding box center [100, 95] width 58 height 25
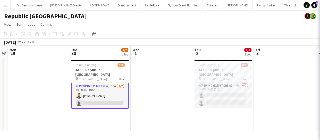
scroll to position [0, 177]
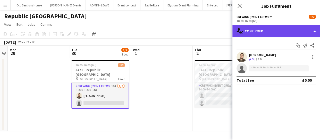
click at [284, 32] on div "single-neutral-actions-check-2 Confirmed" at bounding box center [275, 31] width 87 height 12
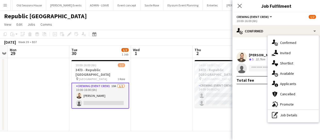
click at [286, 82] on span "Applicants" at bounding box center [288, 84] width 16 height 5
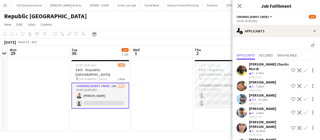
scroll to position [34, 0]
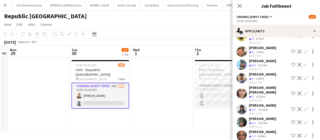
click at [237, 7] on icon "Close pop-in" at bounding box center [239, 6] width 4 height 4
